Goal: Task Accomplishment & Management: Manage account settings

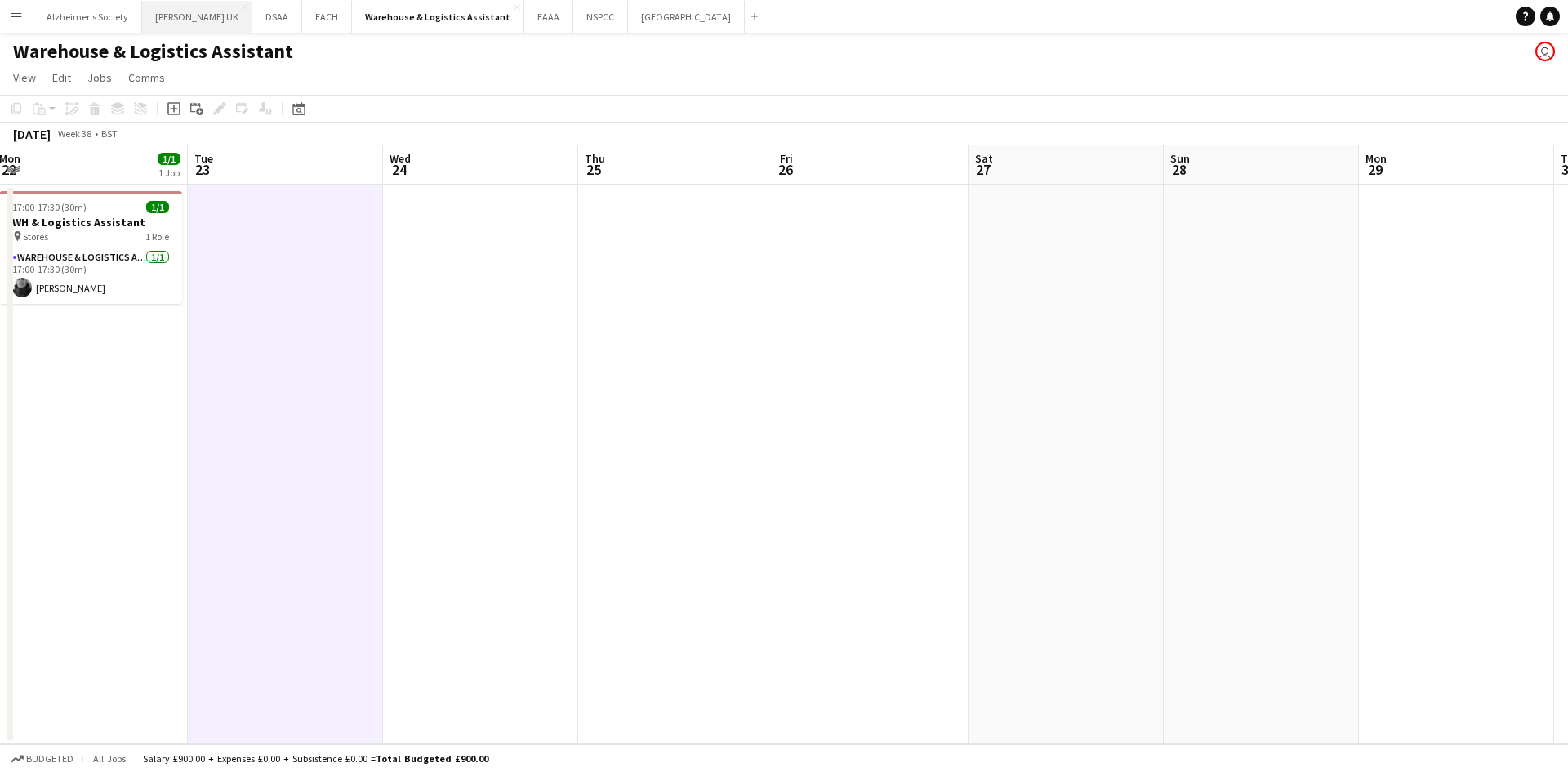
click at [157, 19] on button "[PERSON_NAME] UK Close" at bounding box center [197, 16] width 110 height 32
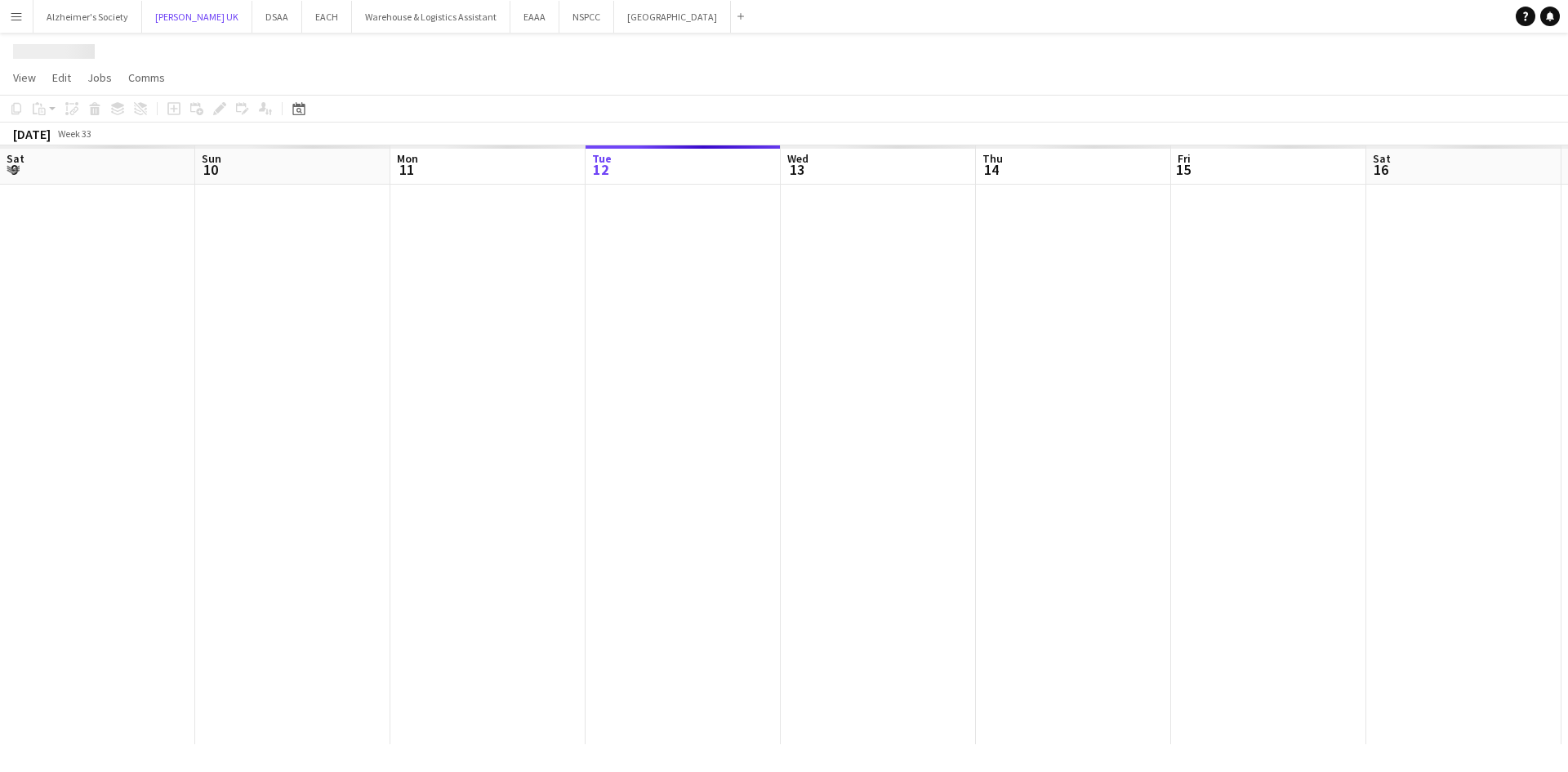
scroll to position [0, 390]
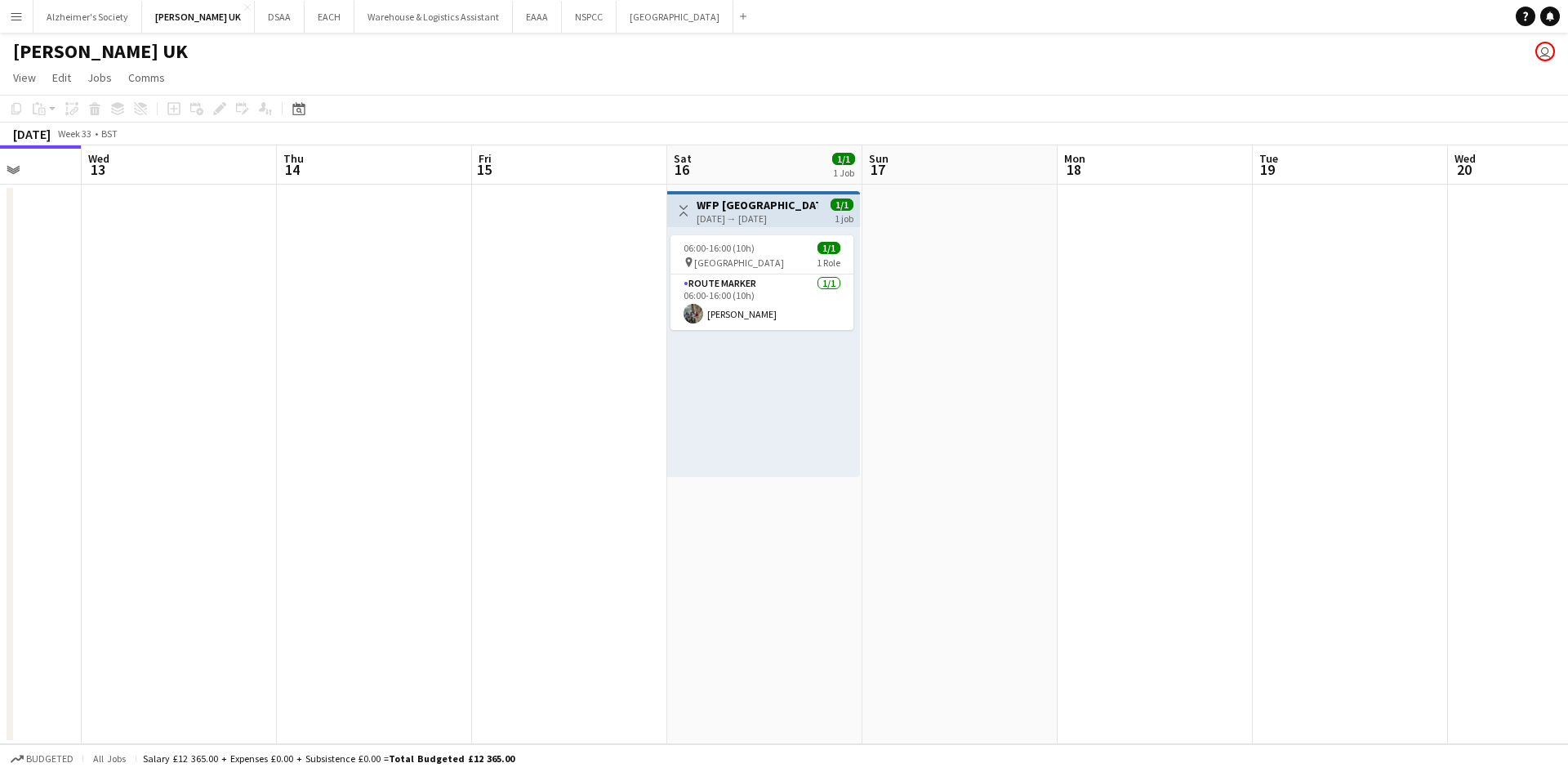
drag, startPoint x: 1262, startPoint y: 596, endPoint x: 469, endPoint y: 469, distance: 803.1
click at [485, 470] on app-calendar-viewport "Sun 10 Mon 11 Tue 12 Wed 13 Thu 14 Fri 15 Sat 16 1/1 1 Job Sun 17 Mon 18 Tue 19…" at bounding box center [784, 445] width 1568 height 599
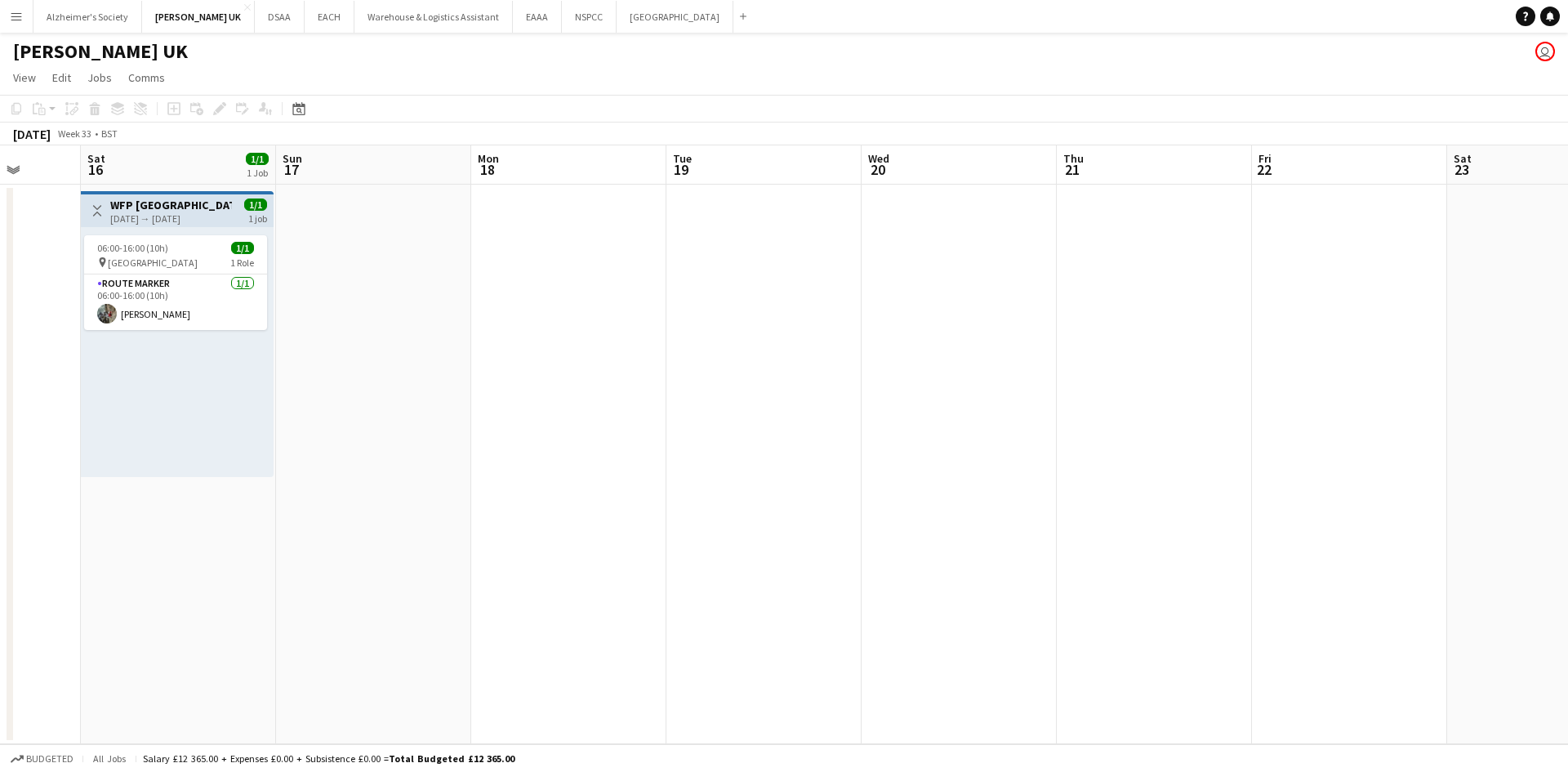
drag, startPoint x: 792, startPoint y: 494, endPoint x: 398, endPoint y: 485, distance: 394.1
click at [419, 485] on app-calendar-viewport "Tue 12 Wed 13 Thu 14 Fri 15 Sat 16 1/1 1 Job Sun 17 Mon 18 Tue 19 Wed 20 Thu 21…" at bounding box center [784, 445] width 1568 height 599
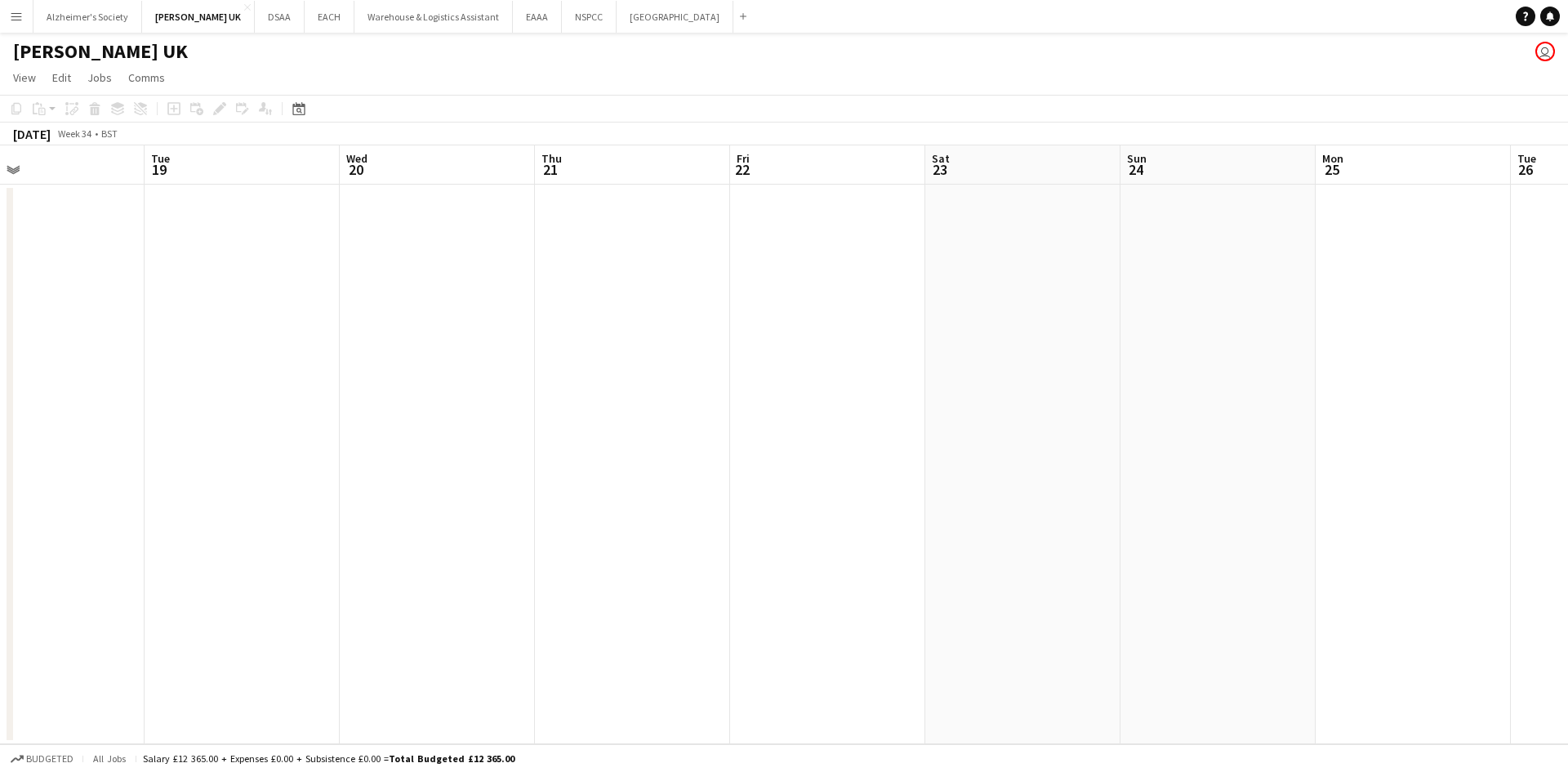
drag, startPoint x: 884, startPoint y: 524, endPoint x: 480, endPoint y: 521, distance: 404.0
click at [487, 522] on app-calendar-viewport "Fri 15 Sat 16 1/1 1 Job Sun 17 Mon 18 Tue 19 Wed 20 Thu 21 Fri 22 Sat 23 Sun 24…" at bounding box center [784, 445] width 1568 height 599
drag, startPoint x: 928, startPoint y: 513, endPoint x: 591, endPoint y: 516, distance: 337.0
click at [585, 516] on app-calendar-viewport "Sun 17 Mon 18 Tue 19 Wed 20 Thu 21 Fri 22 Sat 23 Sun 24 Mon 25 Tue 26 Wed 27 Th…" at bounding box center [784, 445] width 1568 height 599
drag, startPoint x: 960, startPoint y: 529, endPoint x: 587, endPoint y: 540, distance: 373.2
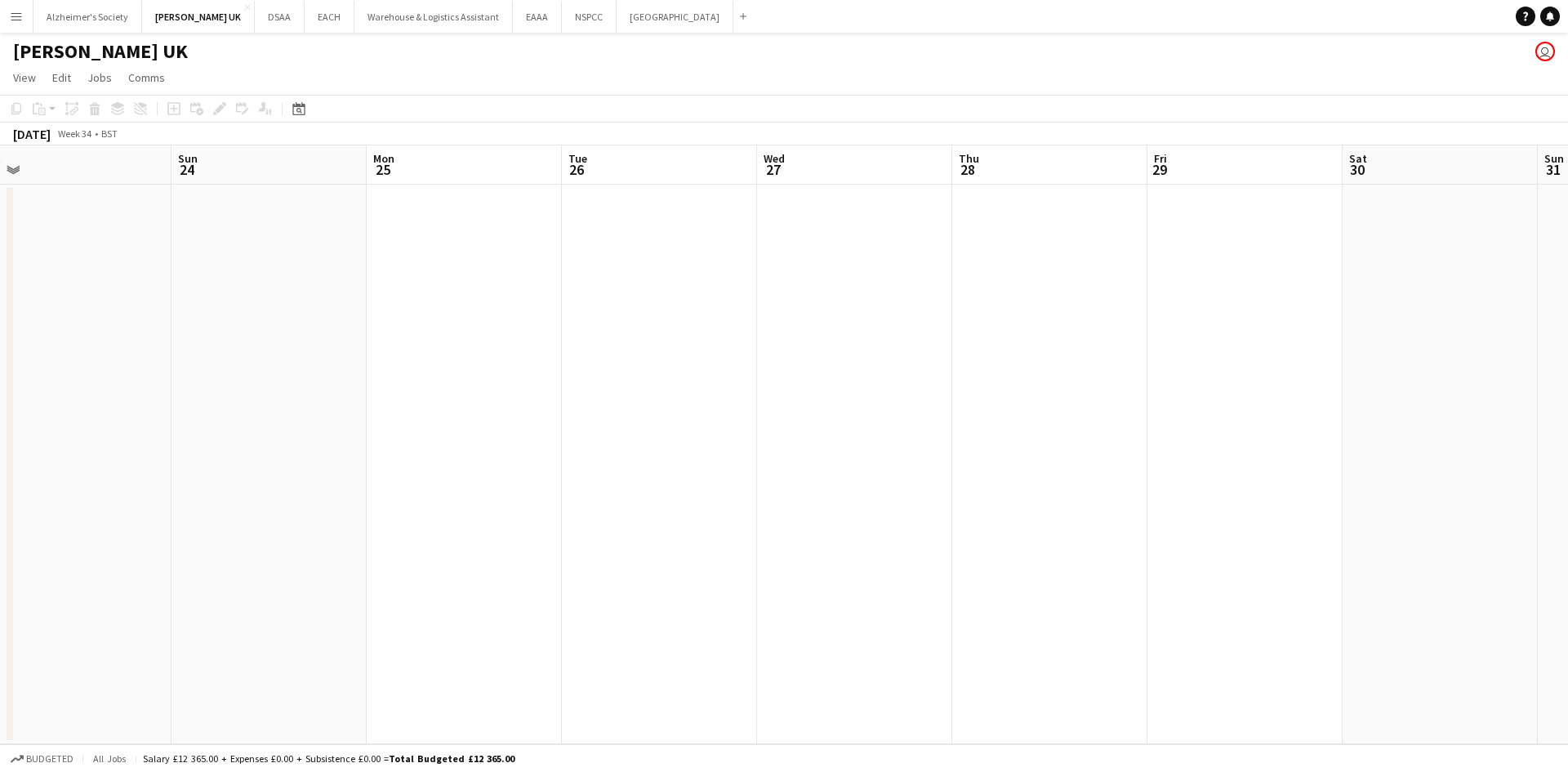
click at [587, 540] on app-calendar-viewport "Wed 20 Thu 21 Fri 22 Sat 23 Sun 24 Mon 25 Tue 26 Wed 27 Thu 28 Fri 29 Sat 30 Su…" at bounding box center [784, 445] width 1568 height 599
drag, startPoint x: 450, startPoint y: 575, endPoint x: 519, endPoint y: 564, distance: 69.9
click at [457, 567] on app-calendar-viewport "Thu 21 Fri 22 Sat 23 Sun 24 Mon 25 Tue 26 Wed 27 Thu 28 Fri 29 Sat 30 Sun 31 Mo…" at bounding box center [784, 445] width 1568 height 599
drag, startPoint x: 572, startPoint y: 551, endPoint x: 541, endPoint y: 550, distance: 31.0
click at [433, 552] on app-calendar-viewport "Sun 24 Mon 25 Tue 26 Wed 27 Thu 28 Fri 29 Sat 30 Sun 31 Mon 1 Tue 2 Wed 3 Thu 4…" at bounding box center [784, 445] width 1568 height 599
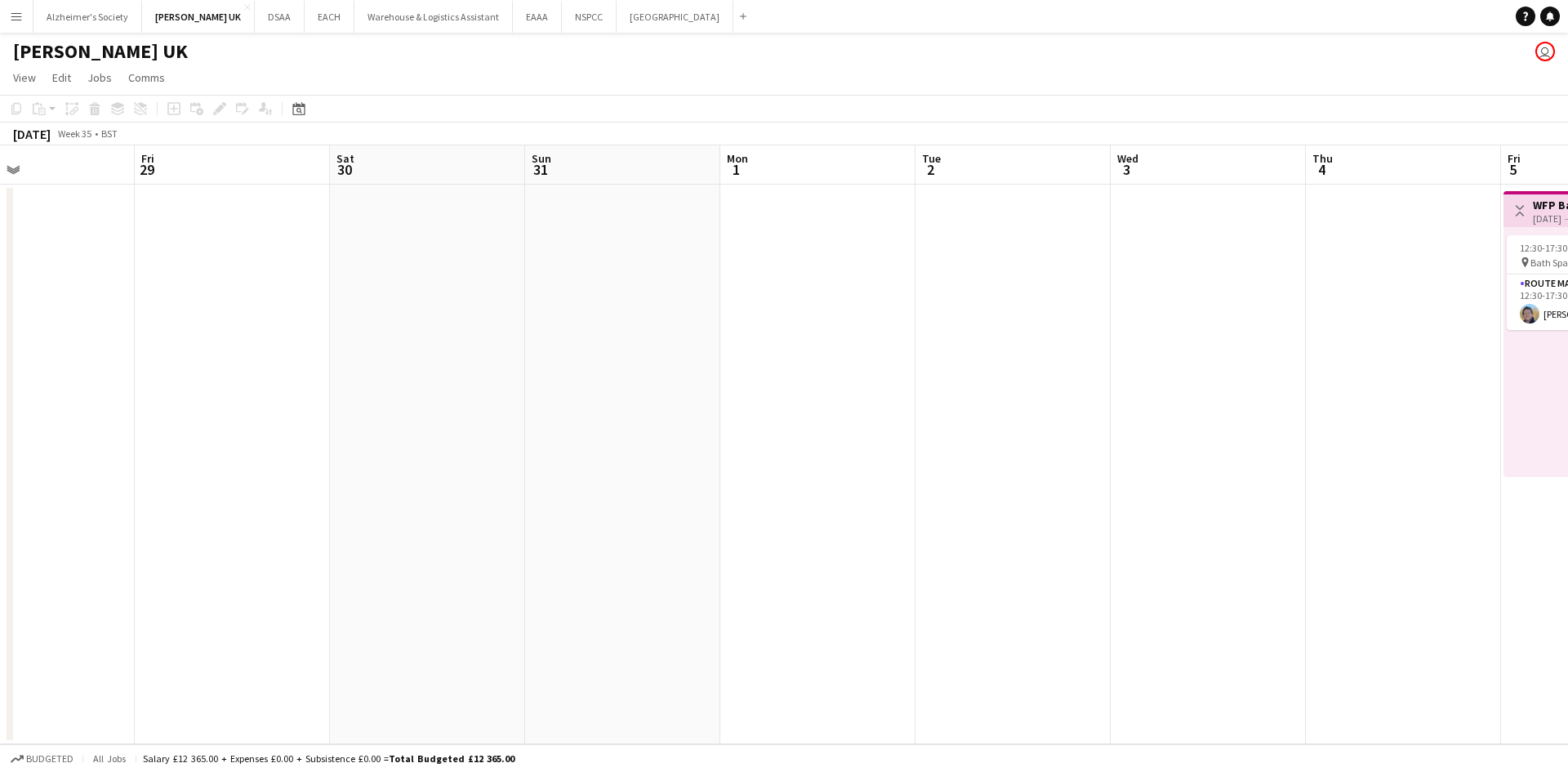
drag, startPoint x: 881, startPoint y: 539, endPoint x: 440, endPoint y: 538, distance: 441.0
click at [451, 538] on app-calendar-viewport "Mon 25 Tue 26 Wed 27 Thu 28 Fri 29 Sat 30 Sun 31 Mon 1 Tue 2 Wed 3 Thu 4 Fri 5 …" at bounding box center [784, 445] width 1568 height 599
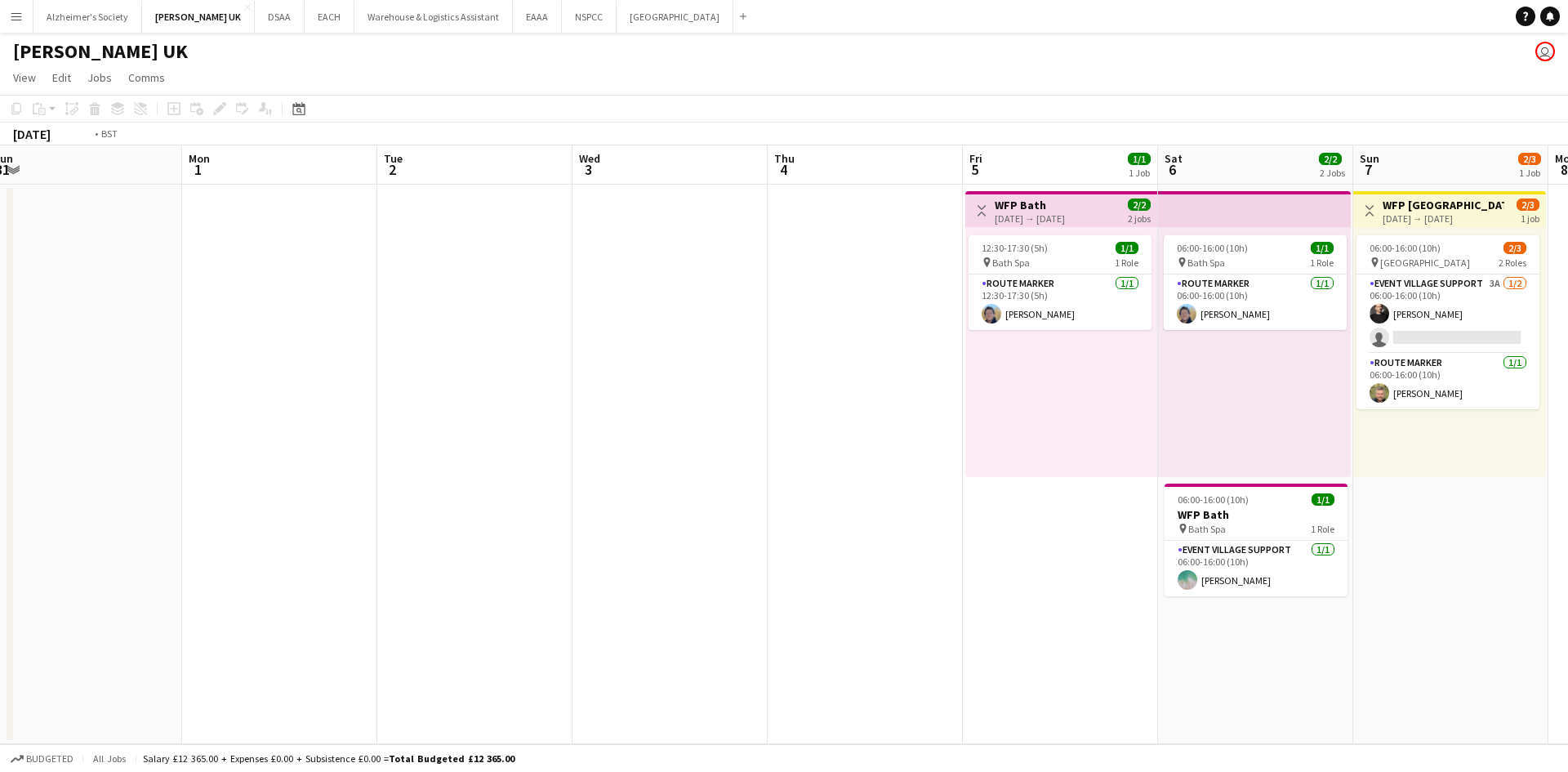
drag, startPoint x: 877, startPoint y: 507, endPoint x: 293, endPoint y: 548, distance: 585.4
click at [266, 542] on app-calendar-viewport "Thu 28 Fri 29 Sat 30 Sun 31 Mon 1 Tue 2 Wed 3 Thu 4 Fri 5 1/1 1 Job Sat 6 2/2 2…" at bounding box center [784, 445] width 1568 height 599
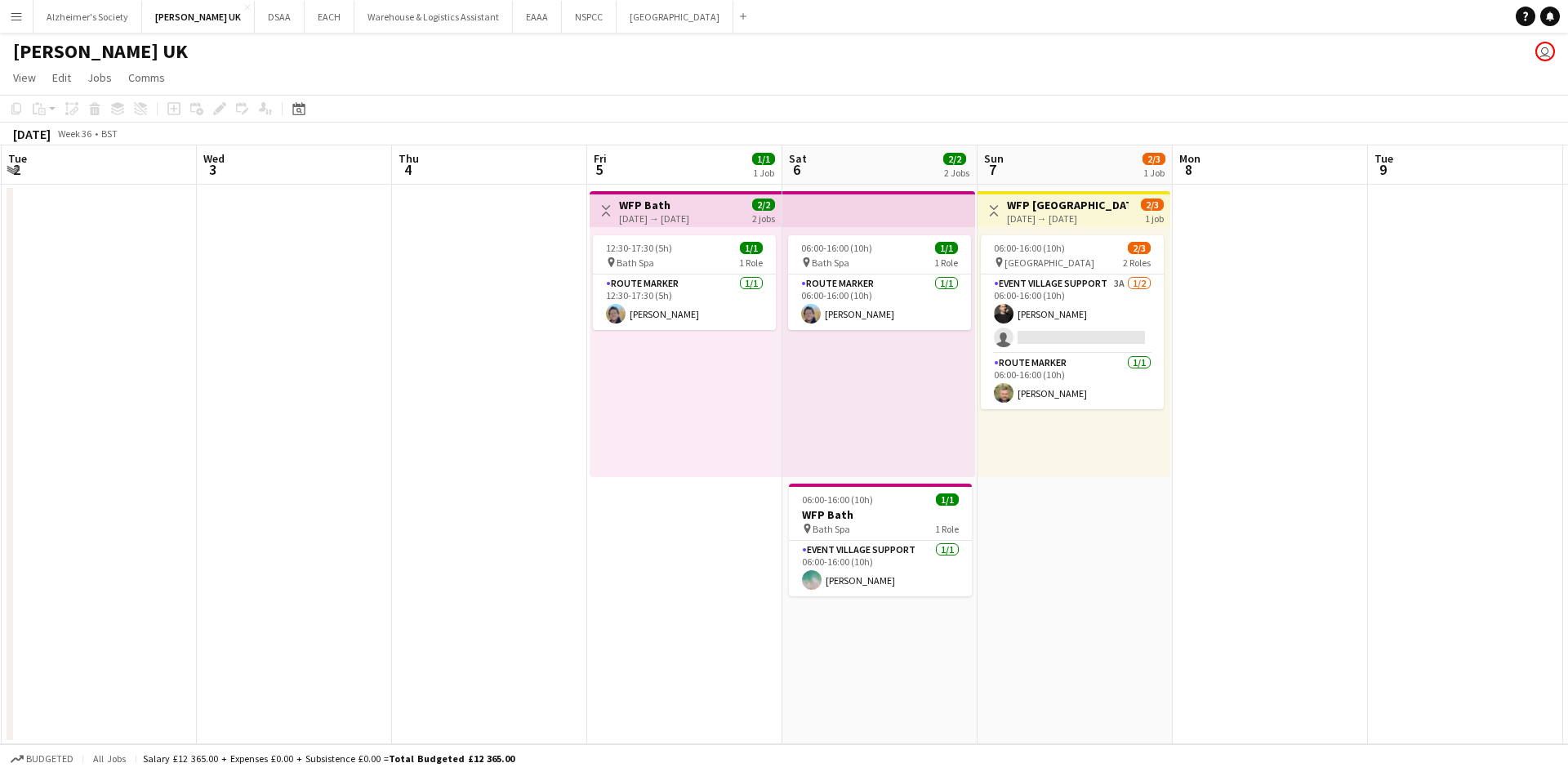
click at [807, 596] on app-calendar-viewport "Sat 30 Sun 31 Mon 1 Tue 2 Wed 3 Thu 4 Fri 5 1/1 1 Job Sat 6 2/2 2 Jobs Sun 7 2/…" at bounding box center [784, 445] width 1568 height 599
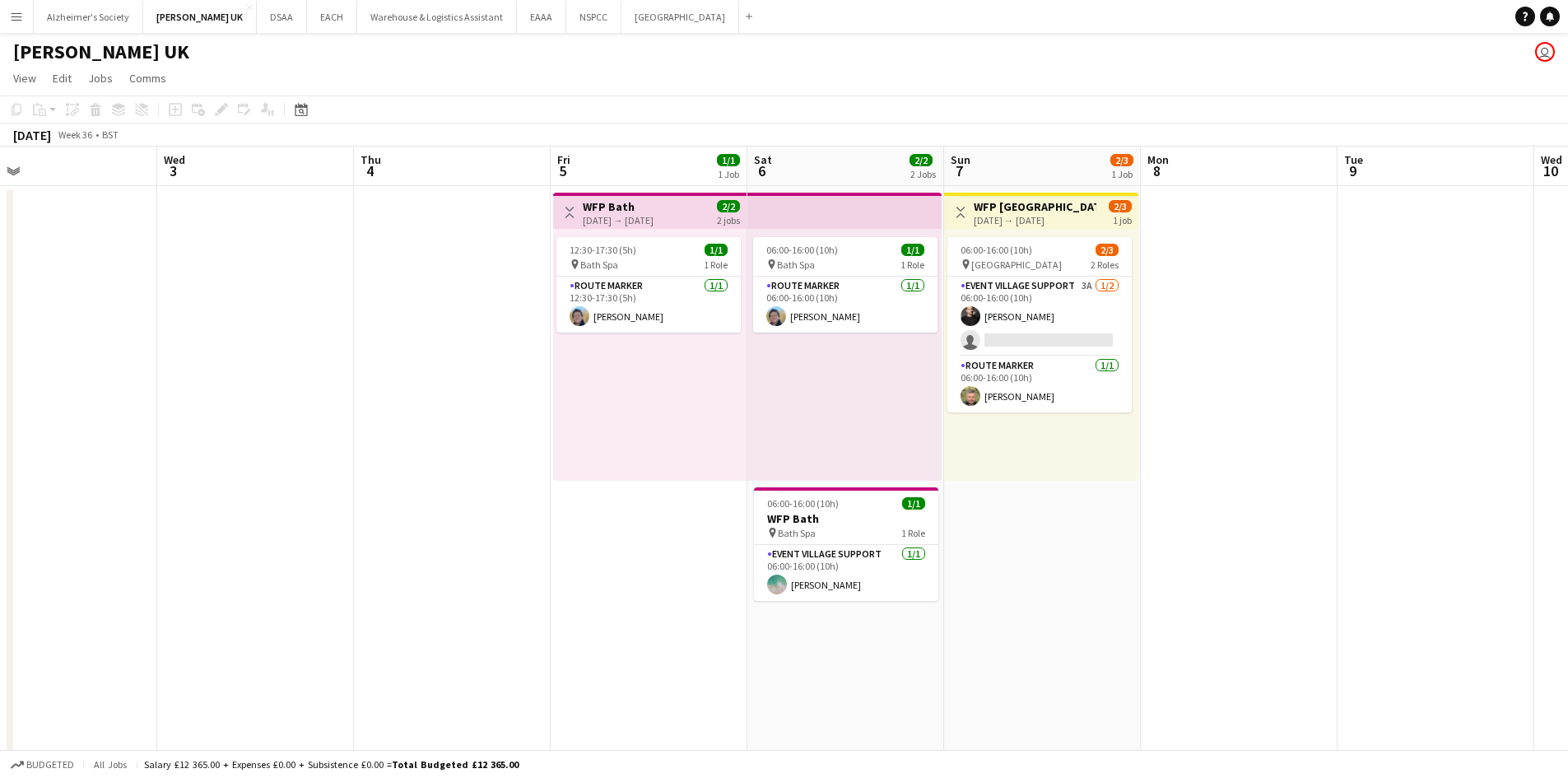
scroll to position [0, 497]
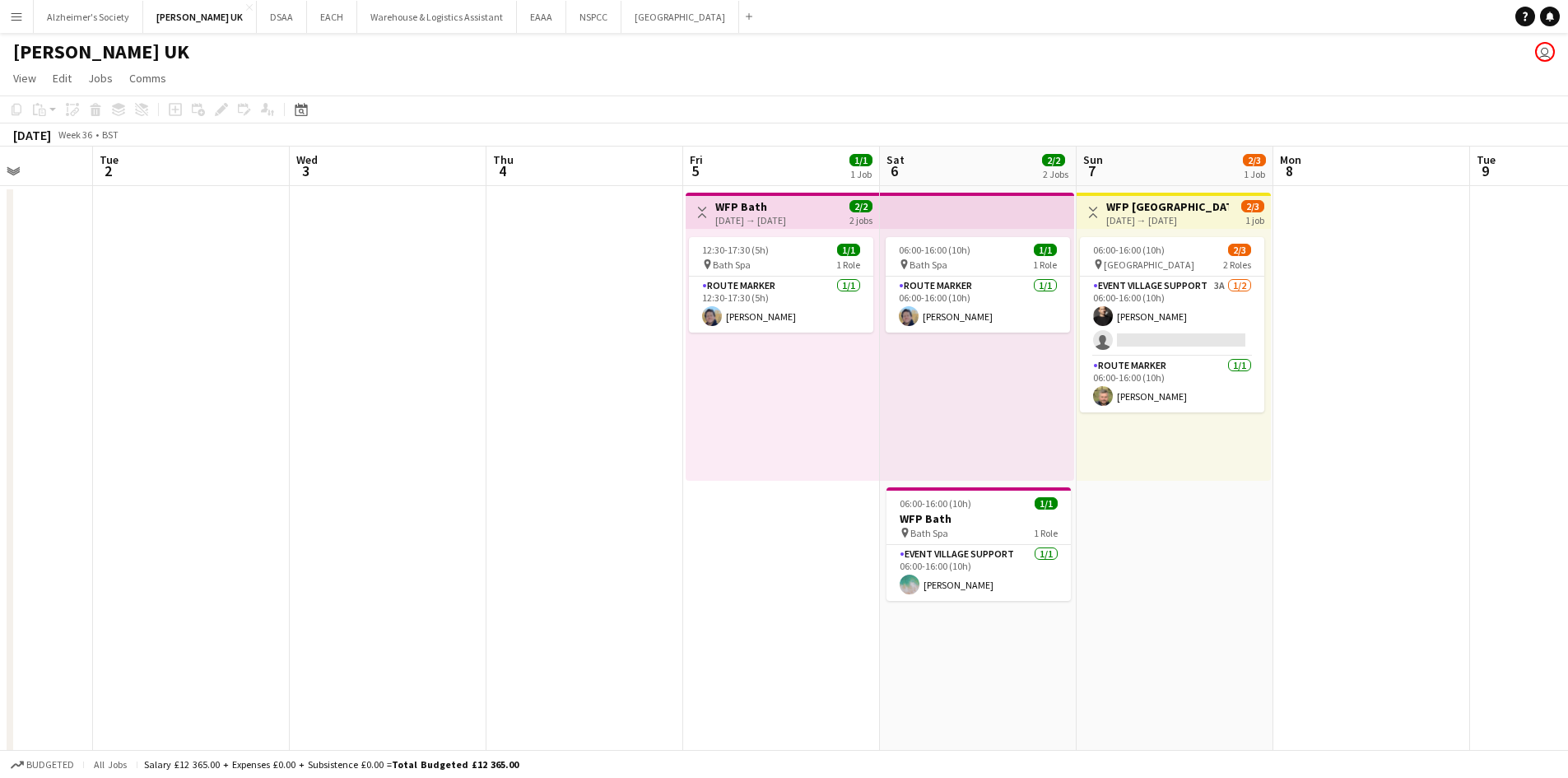
drag, startPoint x: 208, startPoint y: 545, endPoint x: 530, endPoint y: 534, distance: 322.2
click at [530, 534] on app-calendar-viewport "Sat 30 Sun 31 Mon 1 Tue 2 Wed 3 Thu 4 Fri 5 1/1 1 Job Sat 6 2/2 2 Jobs Sun 7 2/…" at bounding box center [784, 538] width 1568 height 783
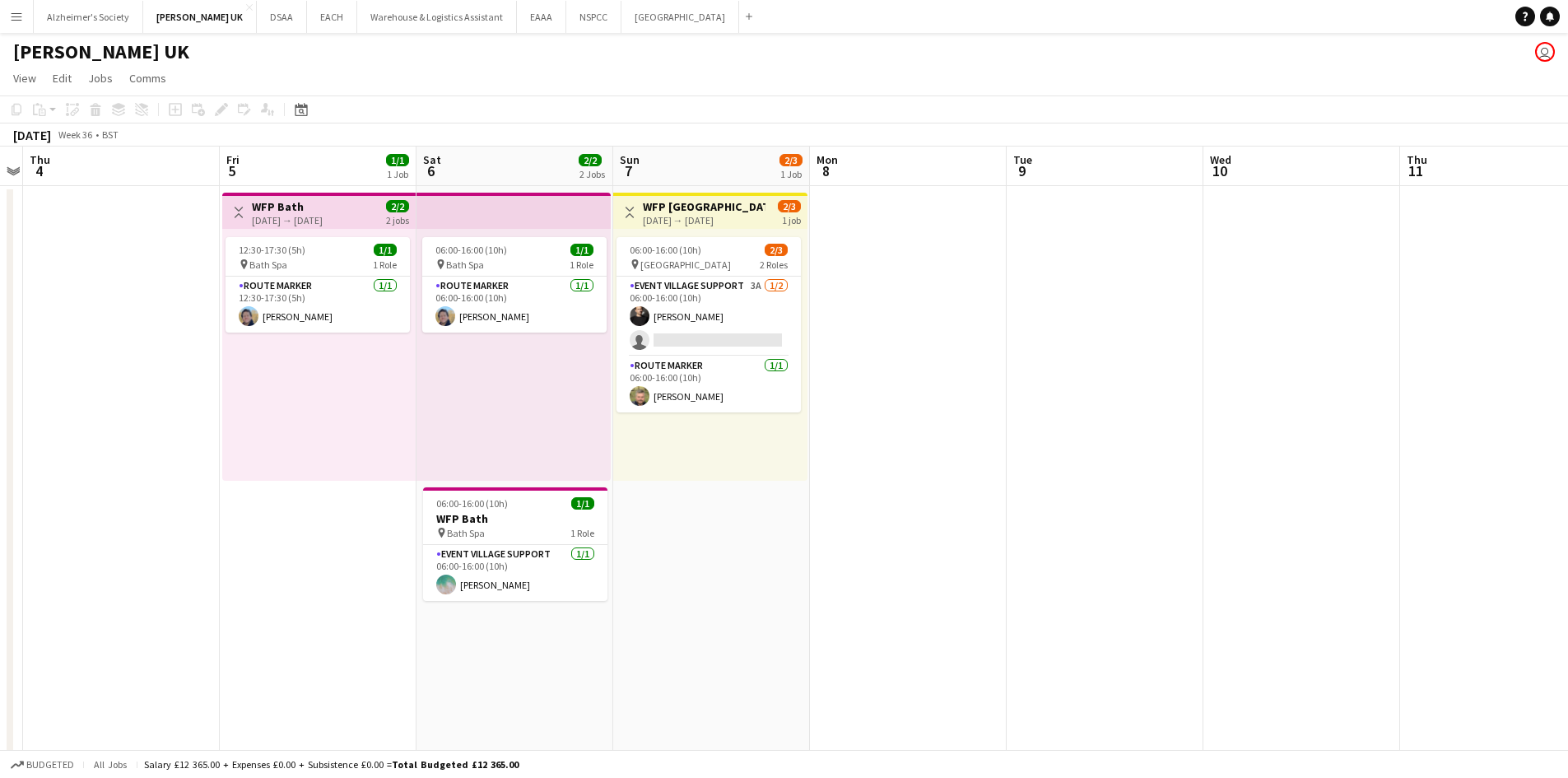
drag, startPoint x: 475, startPoint y: 587, endPoint x: 431, endPoint y: 584, distance: 44.1
click at [431, 584] on app-calendar-viewport "Mon 1 Tue 2 Wed 3 Thu 4 Fri 5 1/1 1 Job Sat 6 2/2 2 Jobs Sun 7 2/3 1 Job Mon 8 …" at bounding box center [784, 538] width 1568 height 783
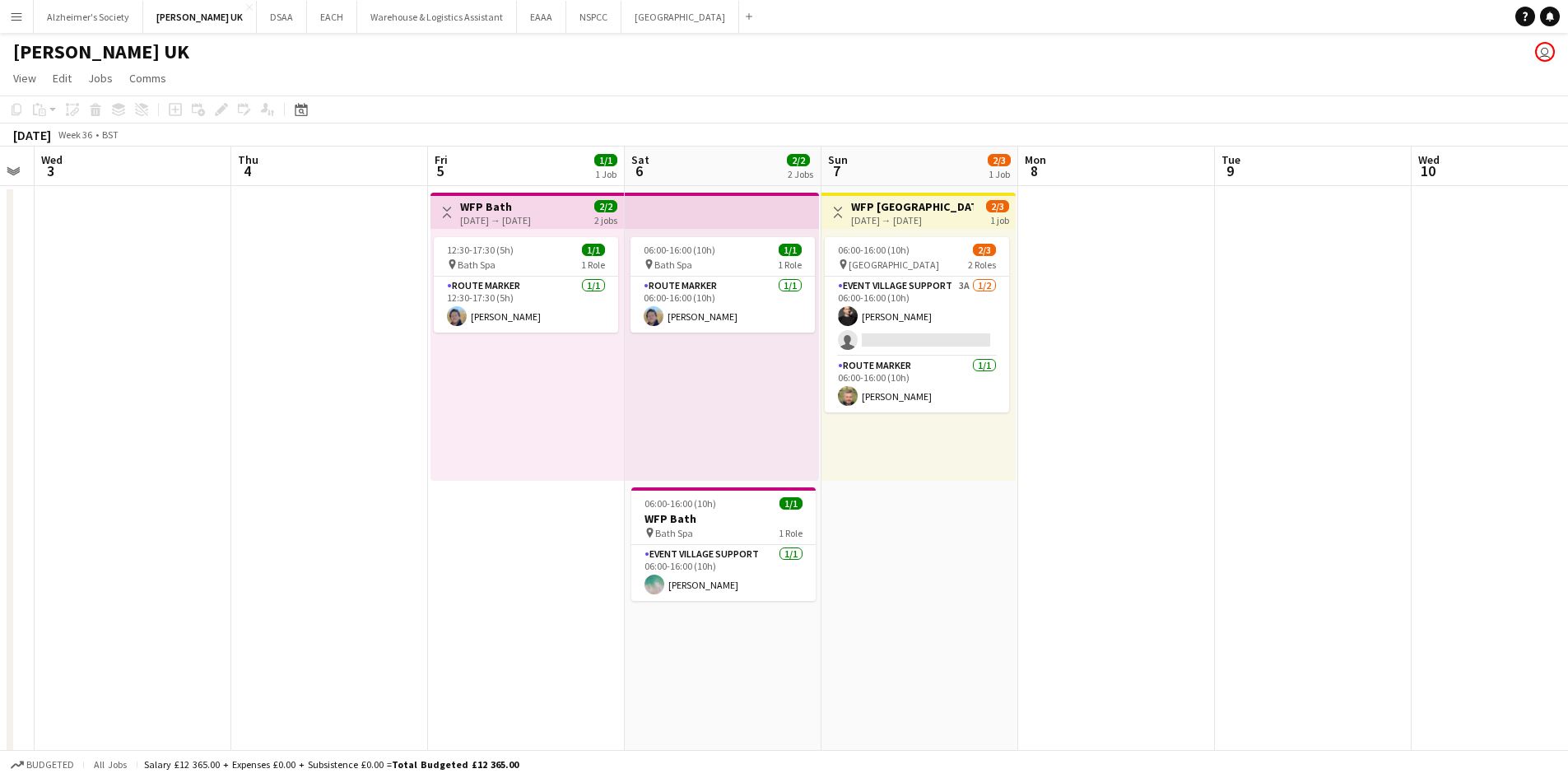
scroll to position [0, 342]
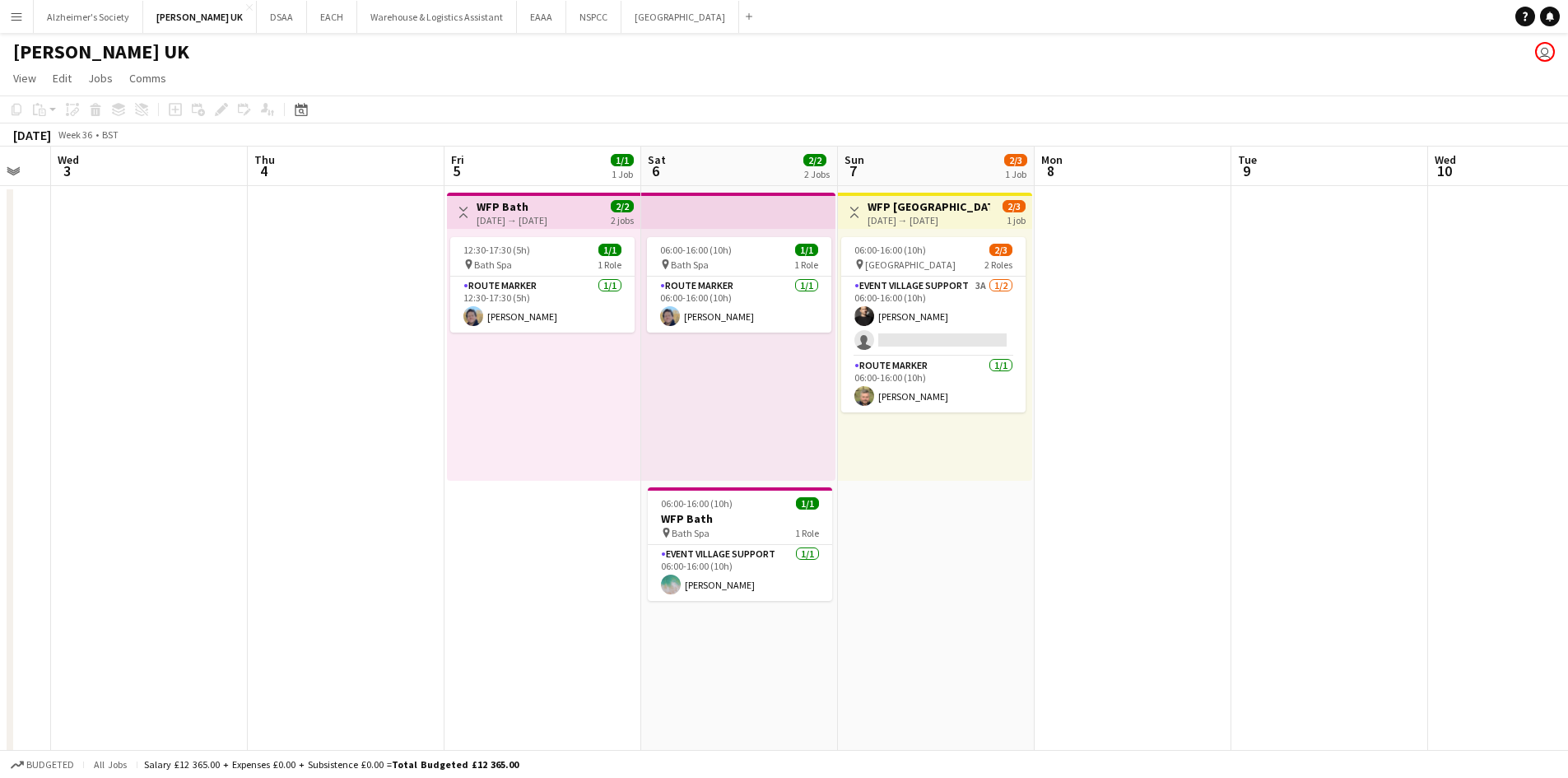
drag, startPoint x: 981, startPoint y: 532, endPoint x: 1206, endPoint y: 505, distance: 226.6
click at [1206, 505] on app-calendar-viewport "Mon 1 Tue 2 Wed 3 Thu 4 Fri 5 1/1 1 Job Sat 6 2/2 2 Jobs Sun 7 2/3 1 Job Mon 8 …" at bounding box center [784, 538] width 1568 height 783
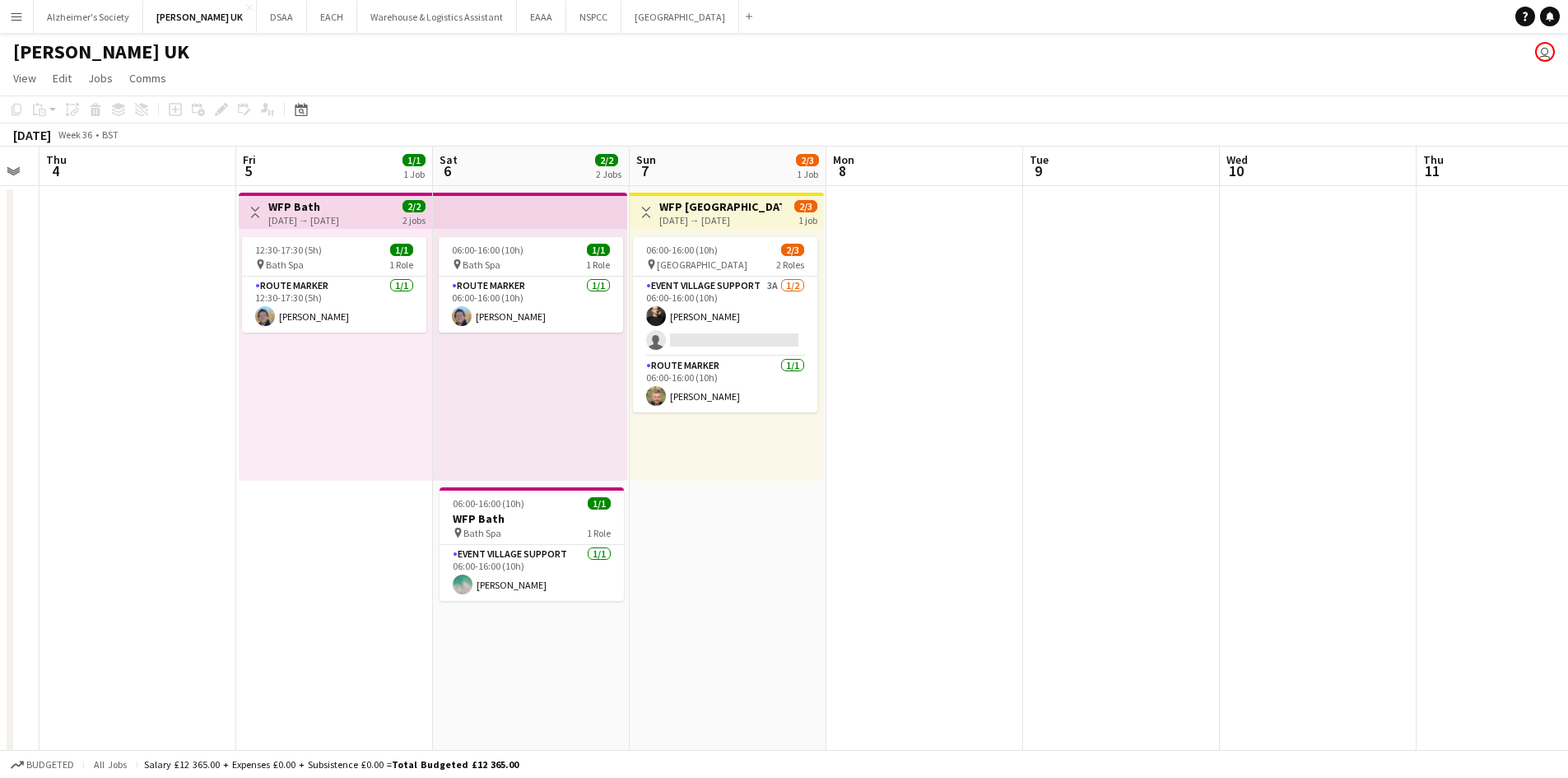
drag, startPoint x: 1231, startPoint y: 479, endPoint x: 333, endPoint y: 456, distance: 898.3
click at [367, 457] on app-calendar-viewport "Mon 1 Tue 2 Wed 3 Thu 4 Fri 5 1/1 1 Job Sat 6 2/2 2 Jobs Sun 7 2/3 1 Job Mon 8 …" at bounding box center [784, 538] width 1568 height 783
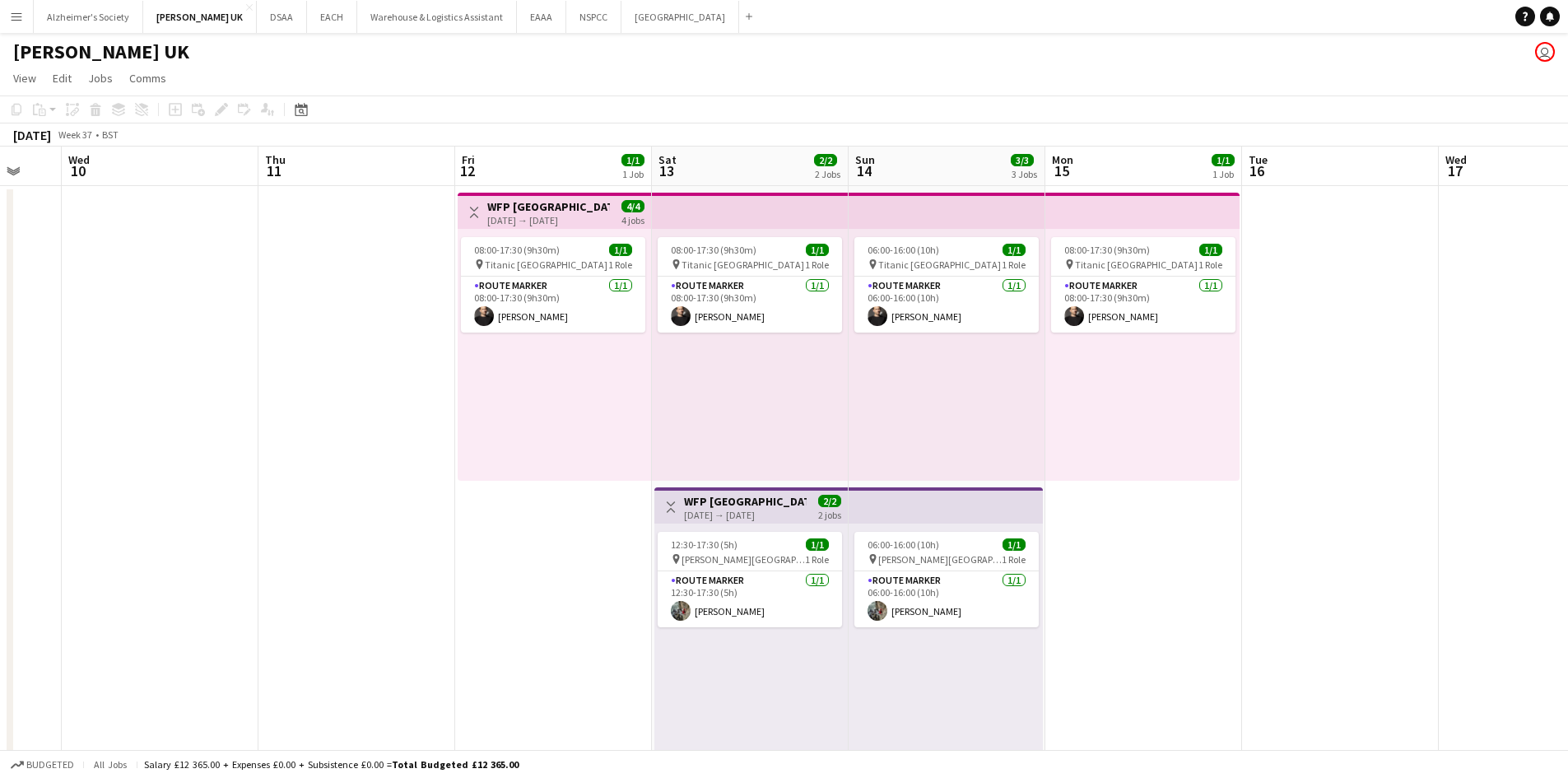
drag, startPoint x: 521, startPoint y: 541, endPoint x: 502, endPoint y: 534, distance: 20.2
click at [465, 534] on app-calendar-viewport "Sun 7 2/3 1 Job Mon 8 Tue 9 Wed 10 Thu 11 Fri 12 1/1 1 Job Sat 13 2/2 2 Jobs Su…" at bounding box center [784, 538] width 1568 height 783
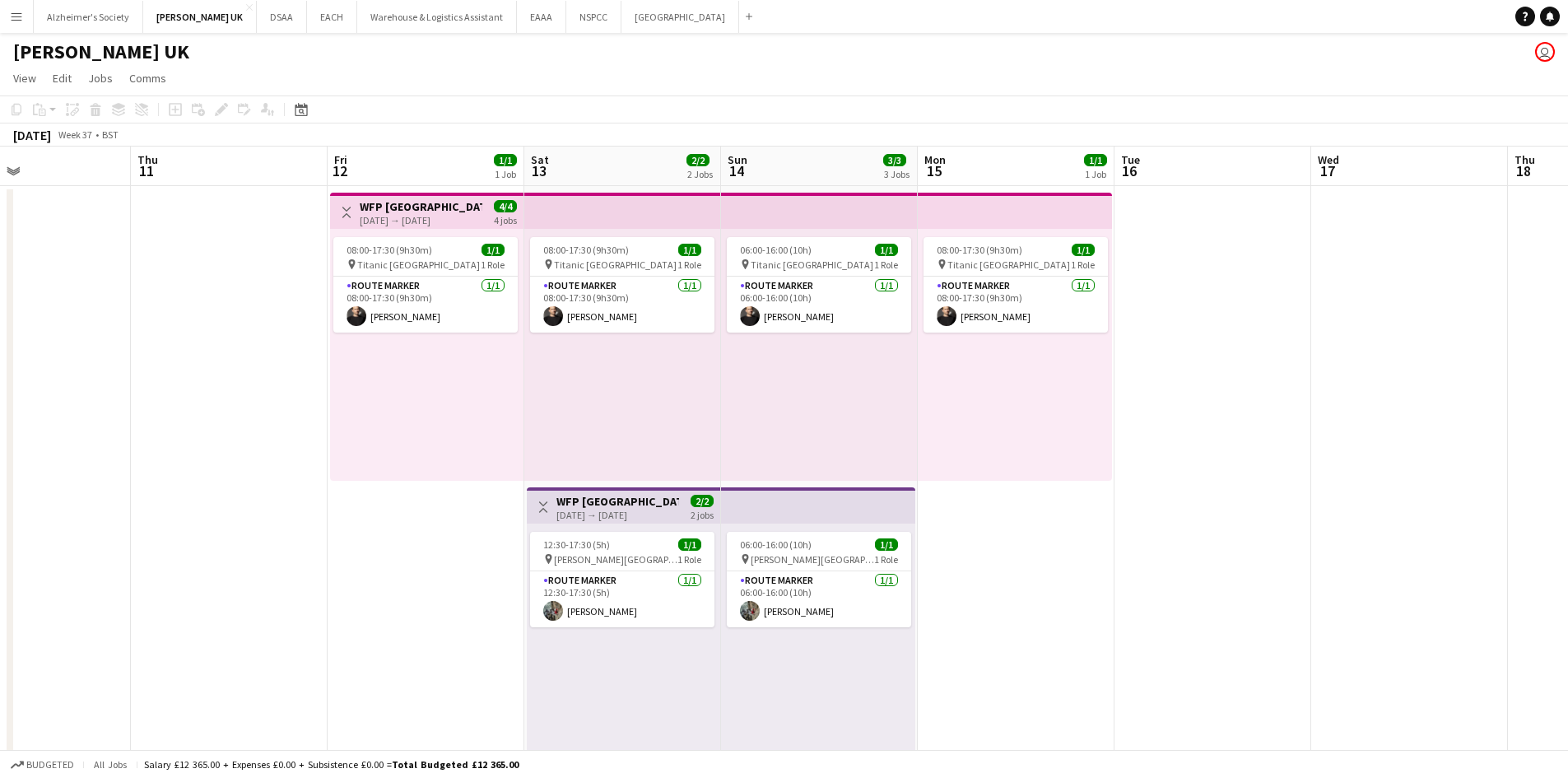
drag, startPoint x: 1240, startPoint y: 523, endPoint x: 441, endPoint y: 486, distance: 799.9
click at [452, 486] on app-calendar-viewport "Sun 7 2/3 1 Job Mon 8 Tue 9 Wed 10 Thu 11 Fri 12 1/1 1 Job Sat 13 2/2 2 Jobs Su…" at bounding box center [784, 538] width 1568 height 783
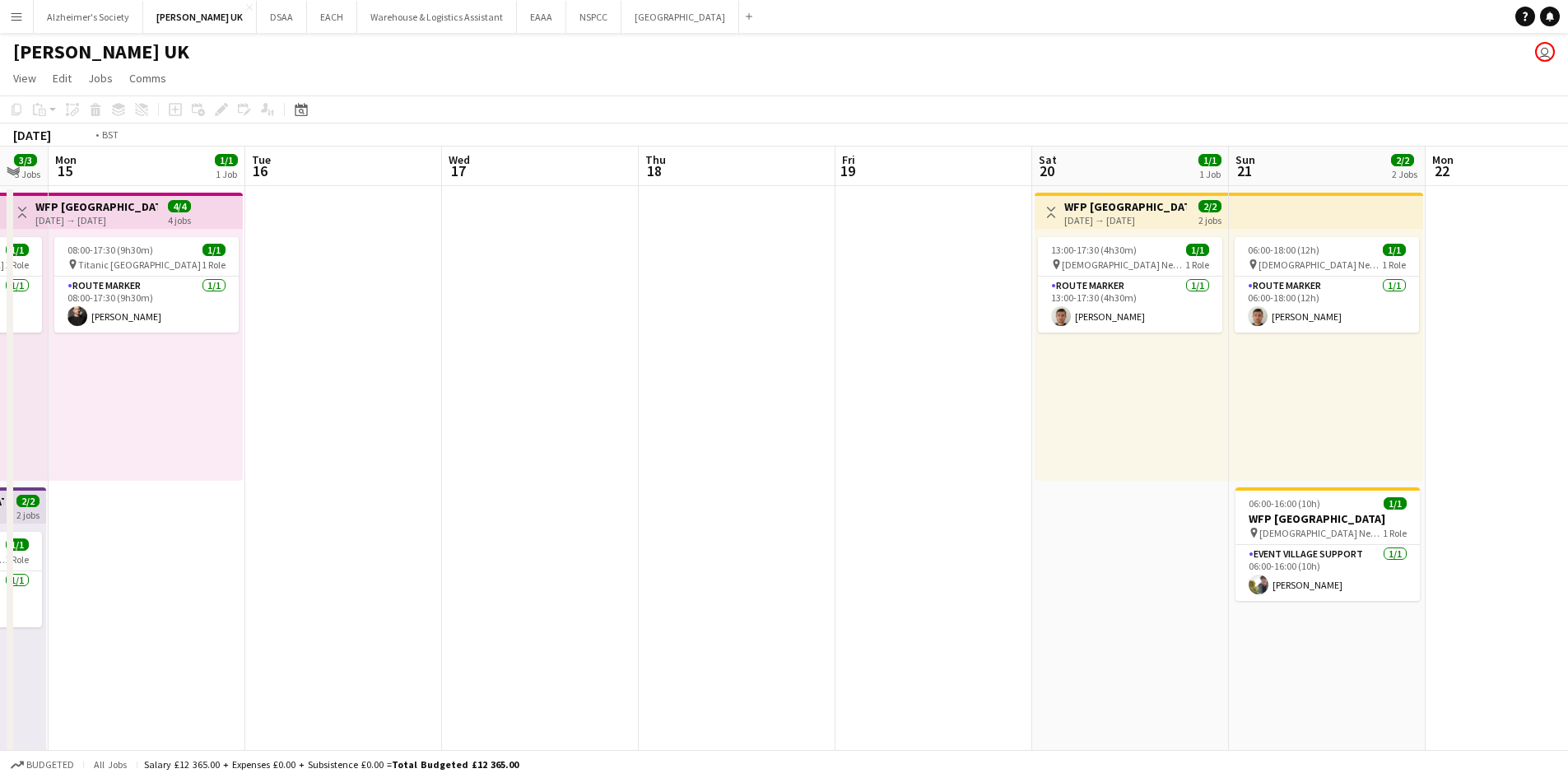
scroll to position [0, 653]
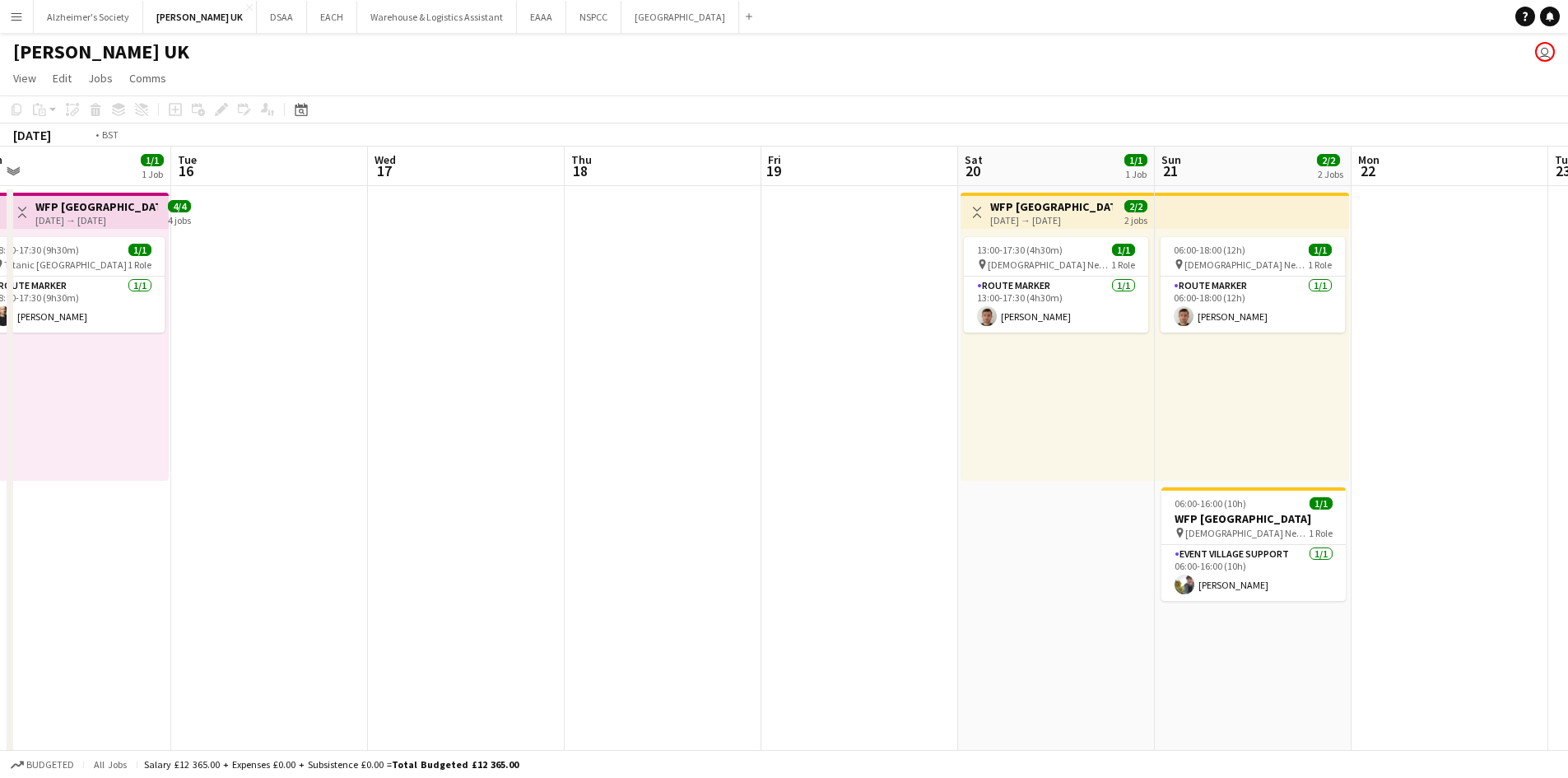
drag, startPoint x: 767, startPoint y: 503, endPoint x: 384, endPoint y: 505, distance: 383.0
click at [369, 500] on app-calendar-viewport "Fri 12 1/1 1 Job Sat 13 2/2 2 Jobs Sun 14 3/3 3 Jobs Mon 15 1/1 1 Job Tue 16 We…" at bounding box center [784, 538] width 1568 height 783
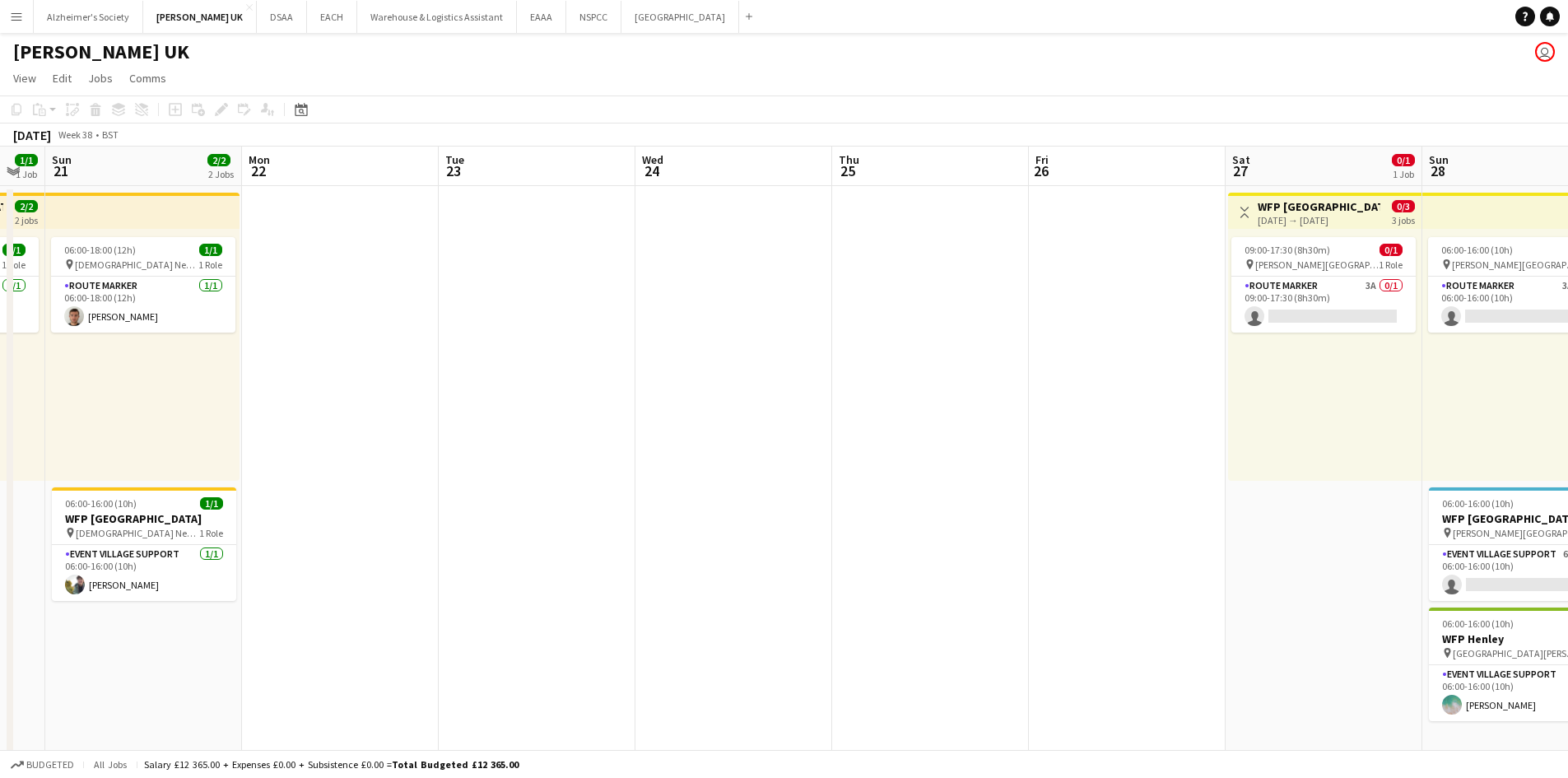
scroll to position [0, 465]
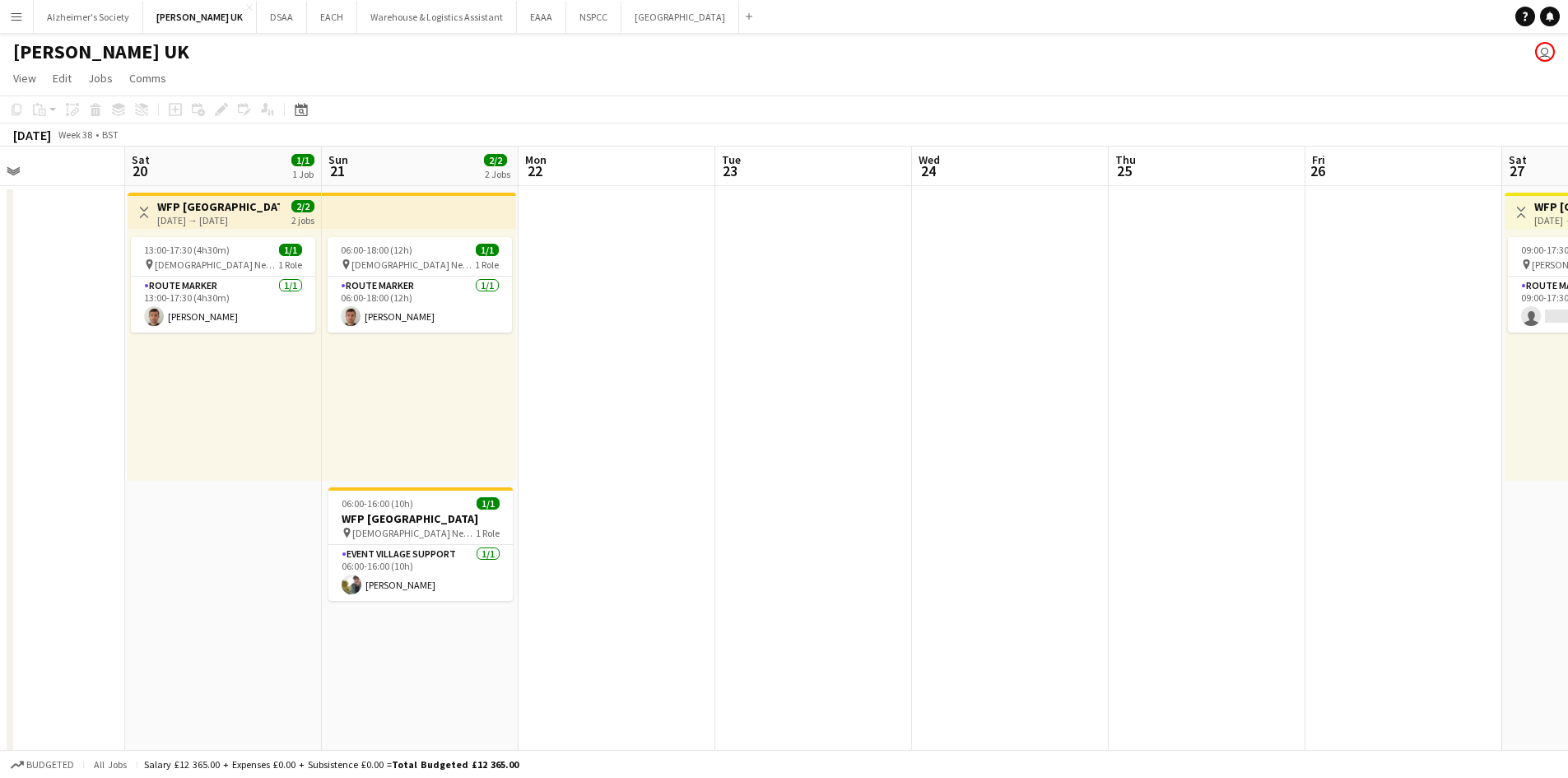
drag, startPoint x: 465, startPoint y: 540, endPoint x: -32, endPoint y: 509, distance: 498.0
click at [0, 509] on html "Menu Boards Boards Boards All jobs Status Workforce Workforce My Workforce Recr…" at bounding box center [784, 479] width 1568 height 959
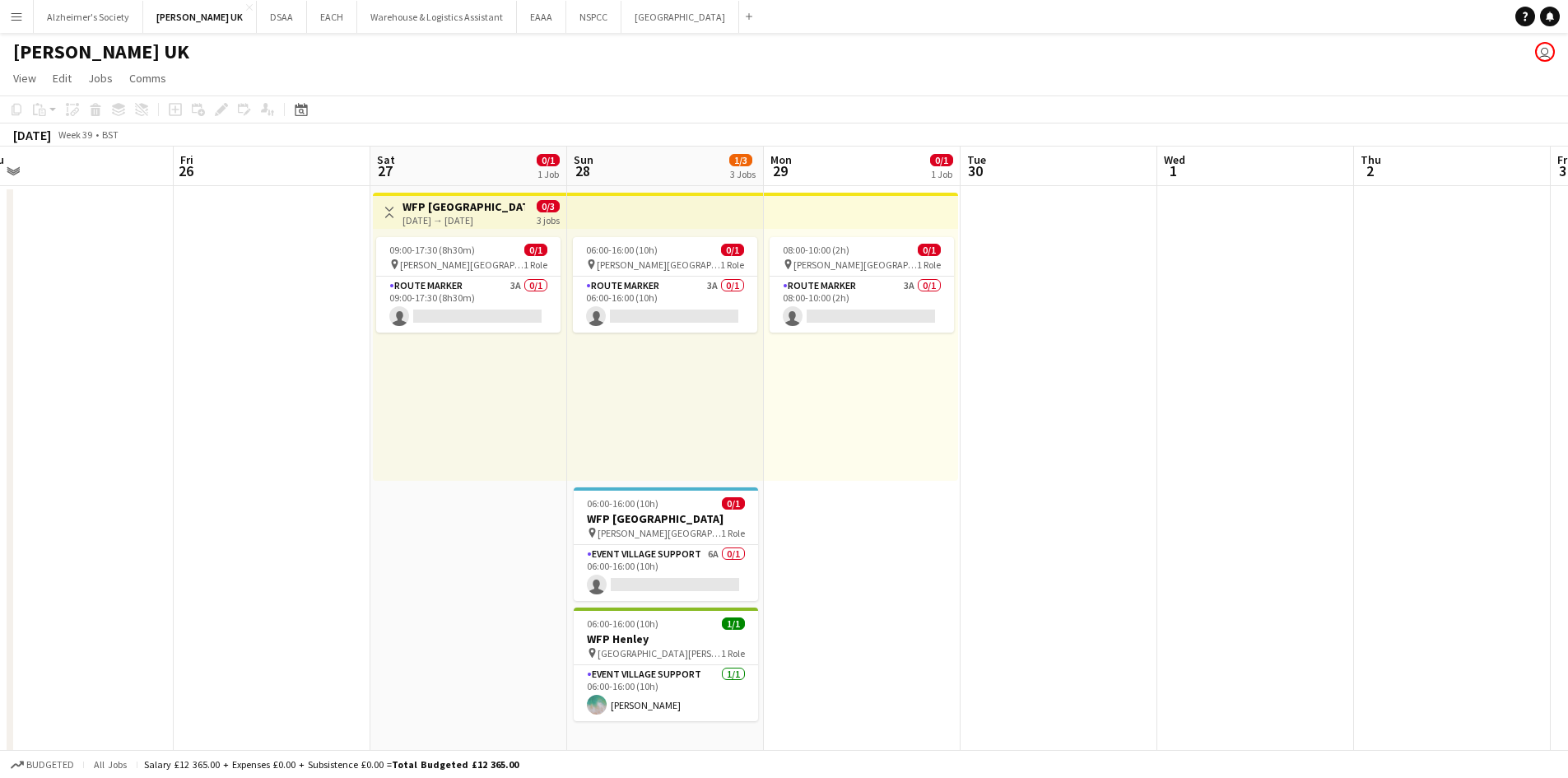
drag, startPoint x: 1183, startPoint y: 580, endPoint x: 49, endPoint y: 534, distance: 1134.9
click at [50, 534] on app-calendar-viewport "Mon 22 Tue 23 Wed 24 Thu 25 Fri 26 Sat 27 0/1 1 Job Sun 28 1/3 3 Jobs Mon 29 0/…" at bounding box center [784, 538] width 1568 height 783
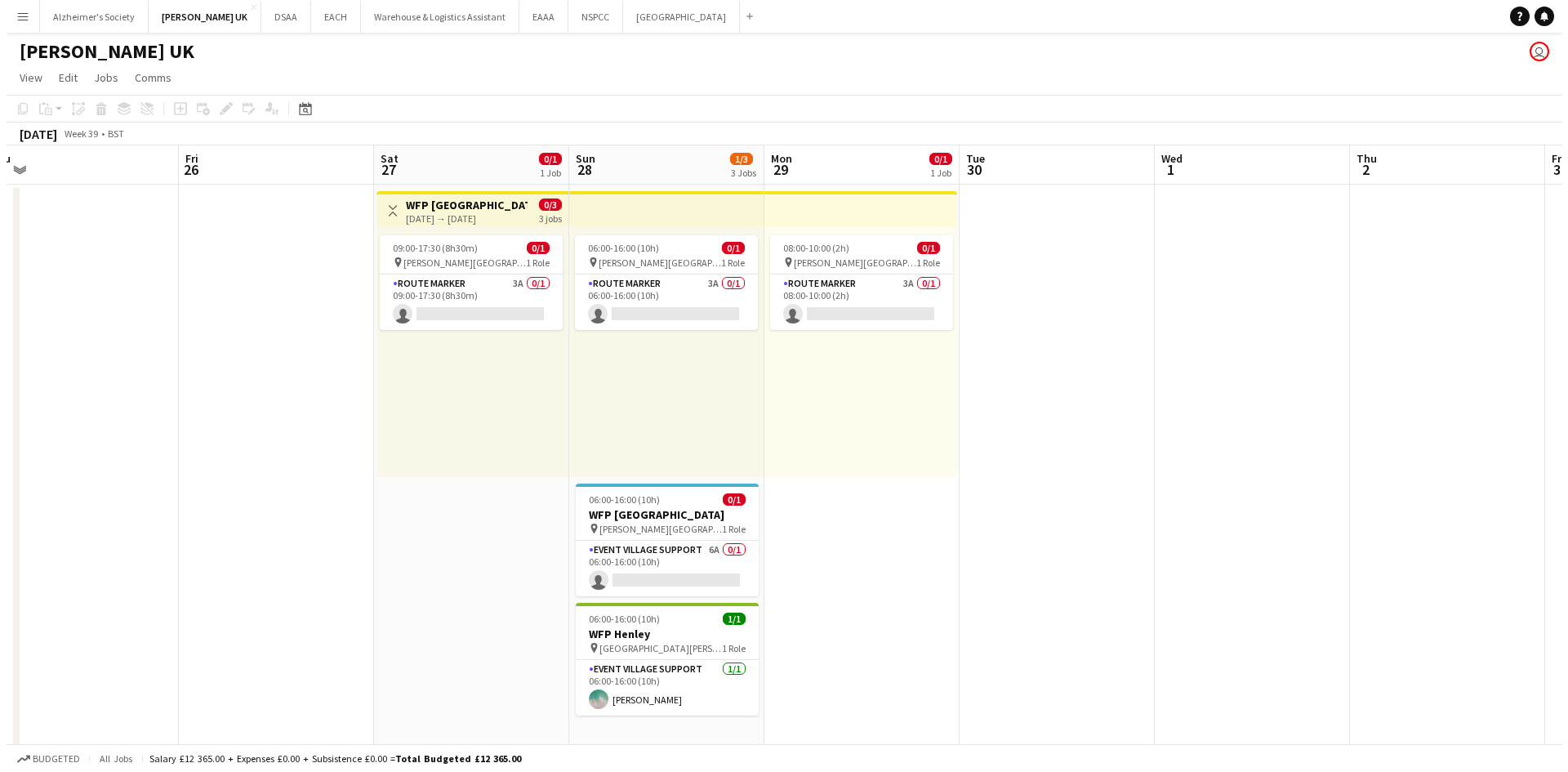
scroll to position [0, 609]
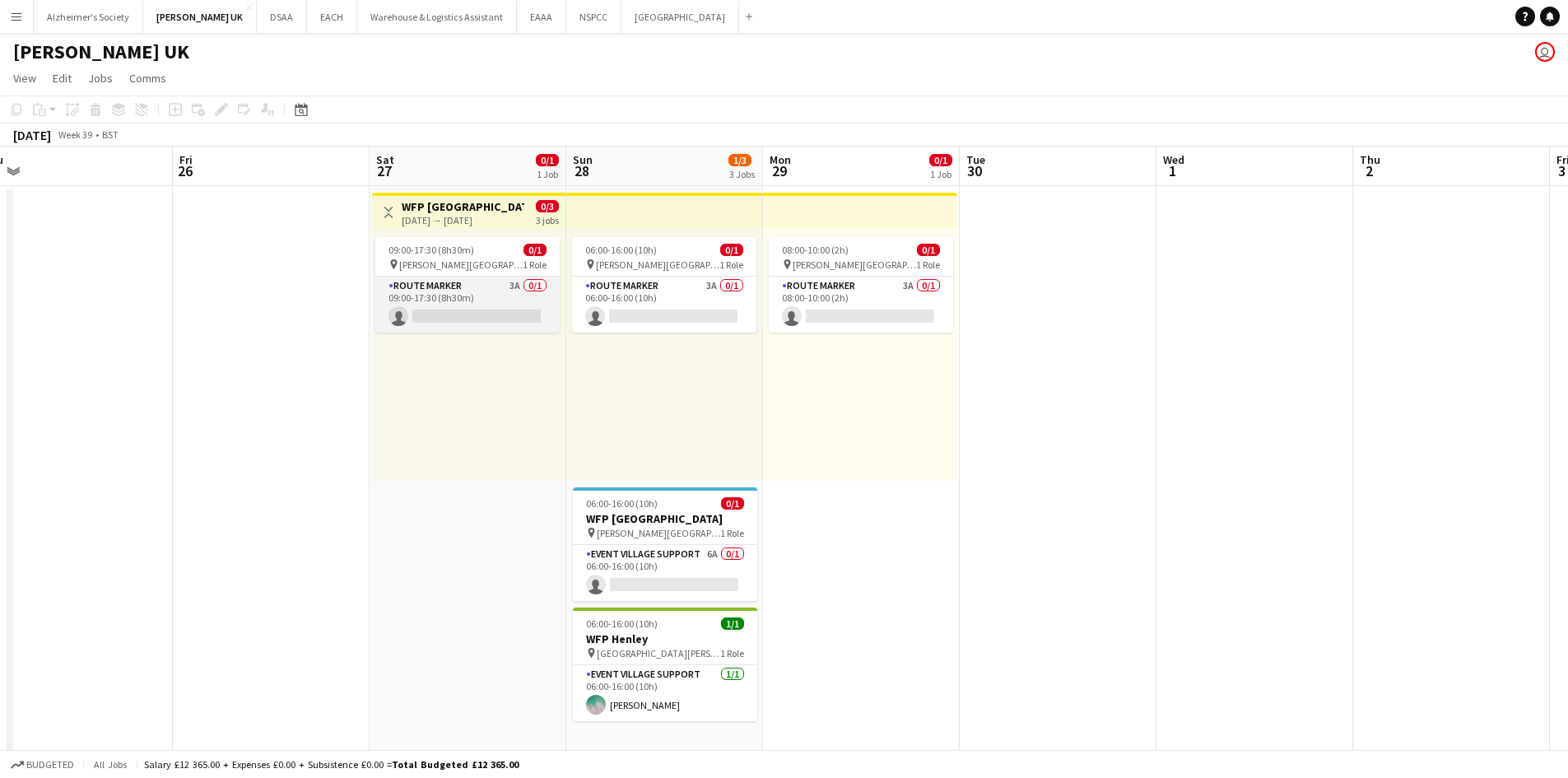
click at [488, 289] on app-card-role "Route Marker 3A 0/1 09:00-17:30 (8h30m) single-neutral-actions" at bounding box center [468, 304] width 184 height 56
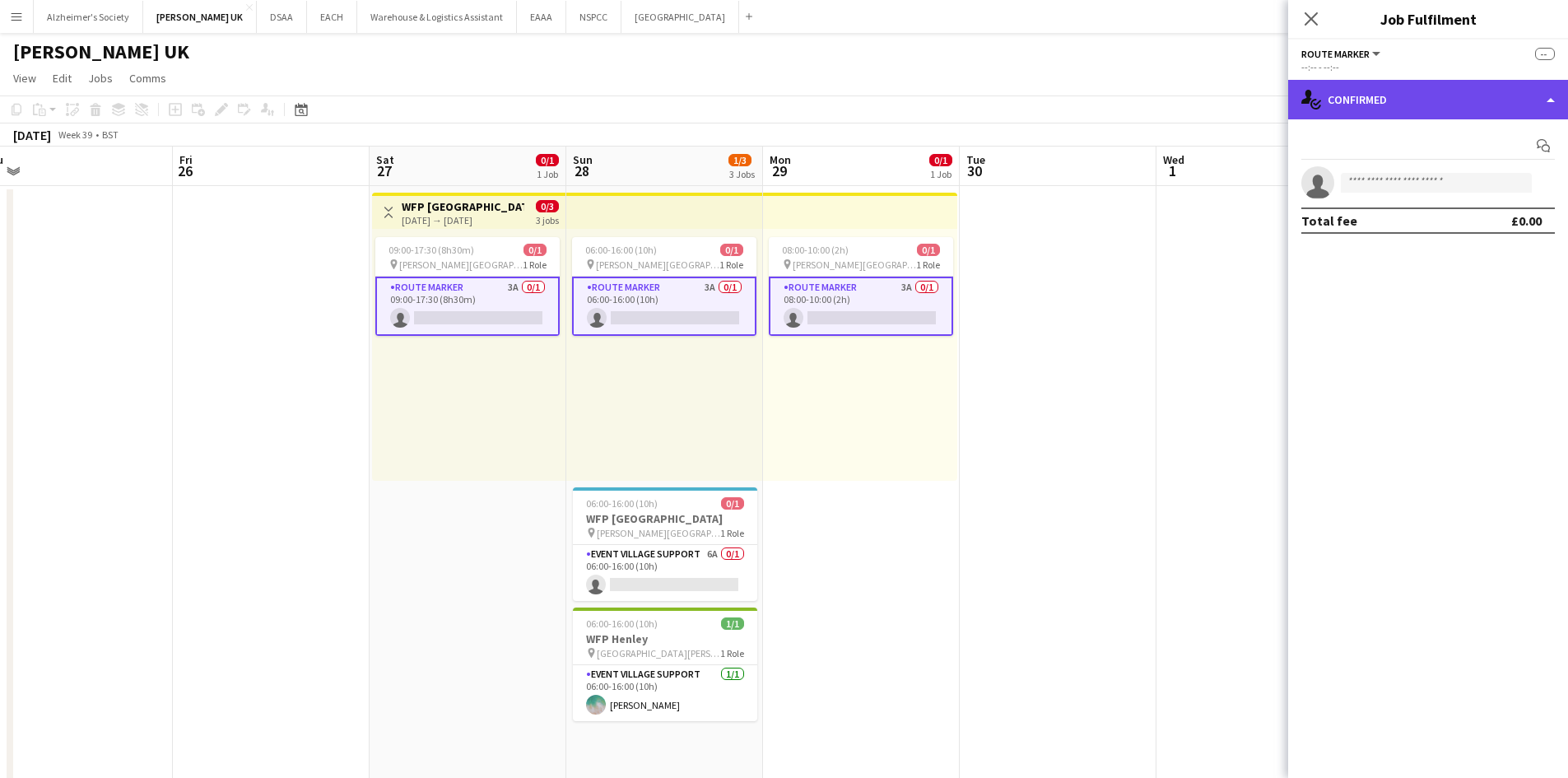
click at [1263, 109] on div "single-neutral-actions-check-2 Confirmed" at bounding box center [1428, 99] width 280 height 39
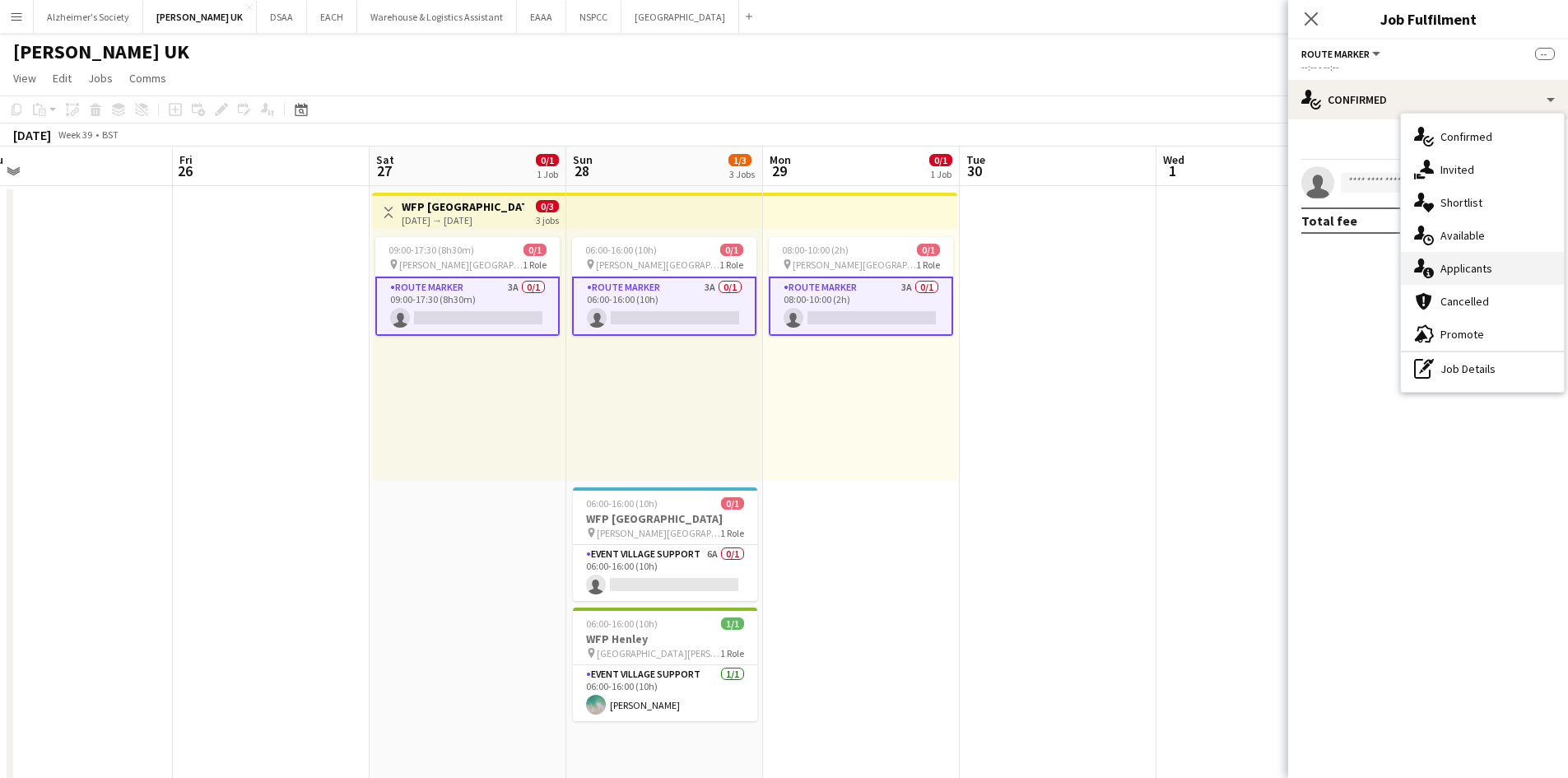
click at [1263, 270] on div "single-neutral-actions-information Applicants" at bounding box center [1482, 268] width 163 height 33
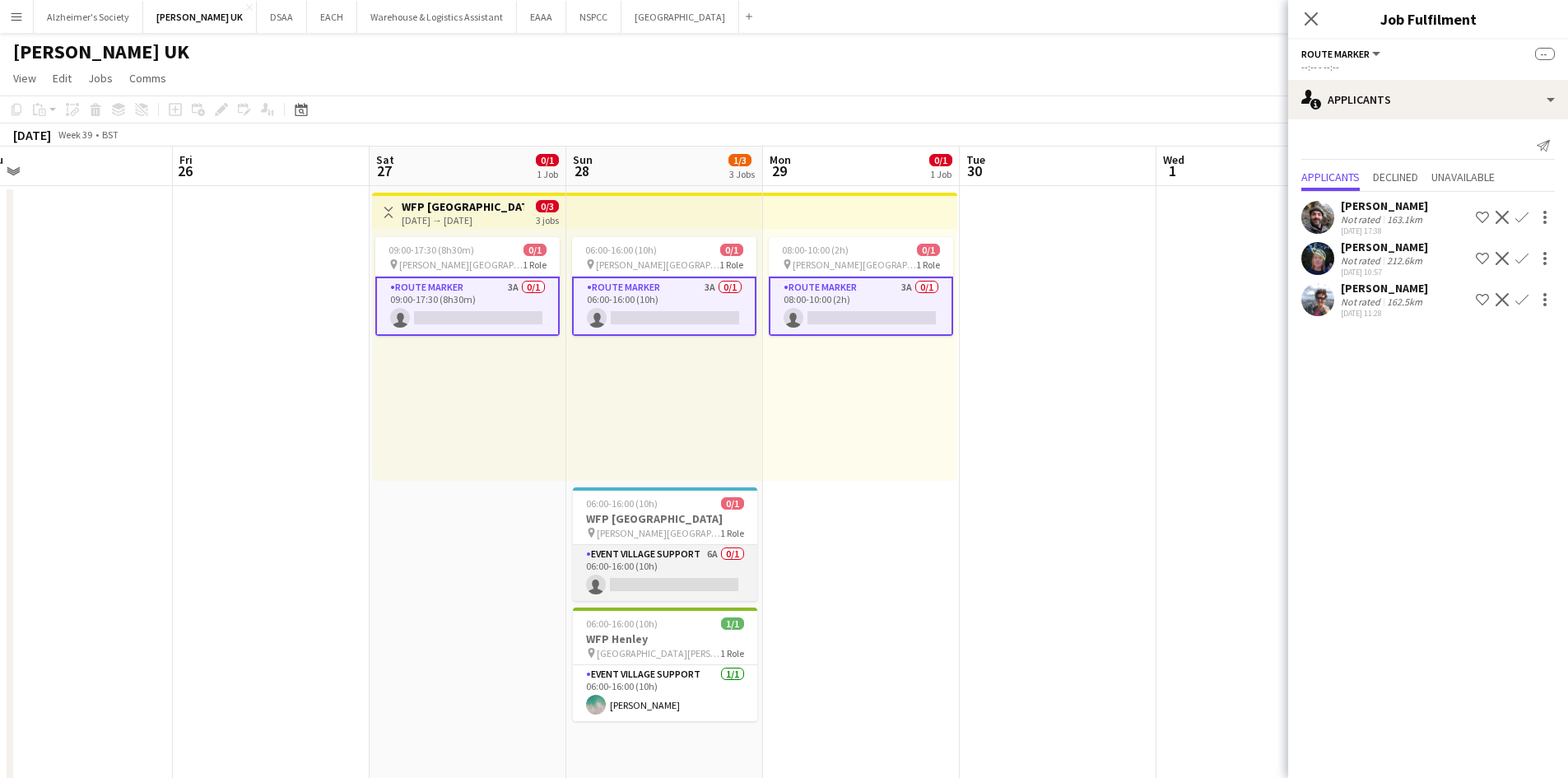
click at [697, 562] on app-card-role "Event Village Support 6A 0/1 06:00-16:00 (10h) single-neutral-actions" at bounding box center [665, 572] width 184 height 56
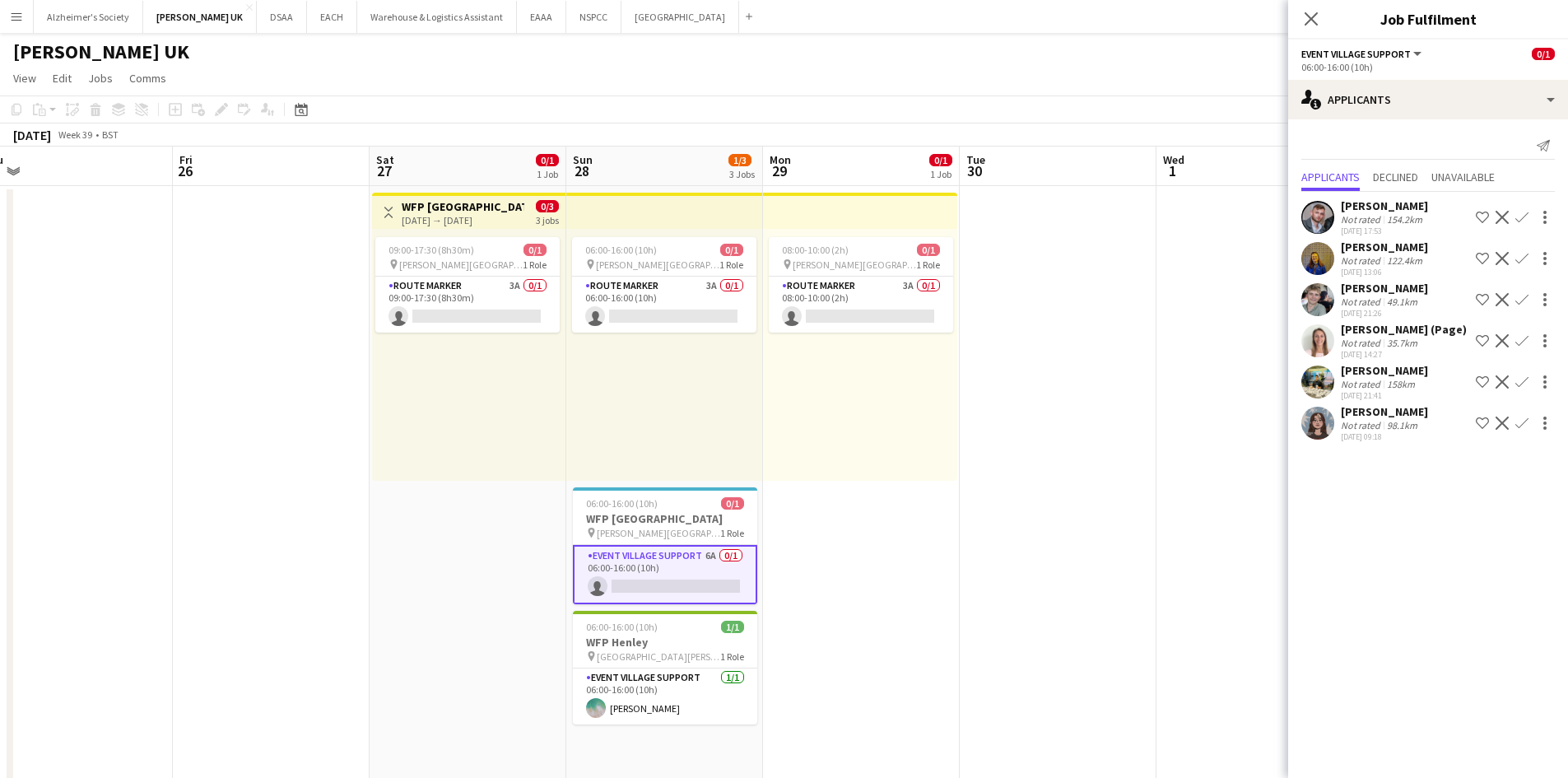
click at [20, 18] on app-icon "Menu" at bounding box center [16, 16] width 13 height 13
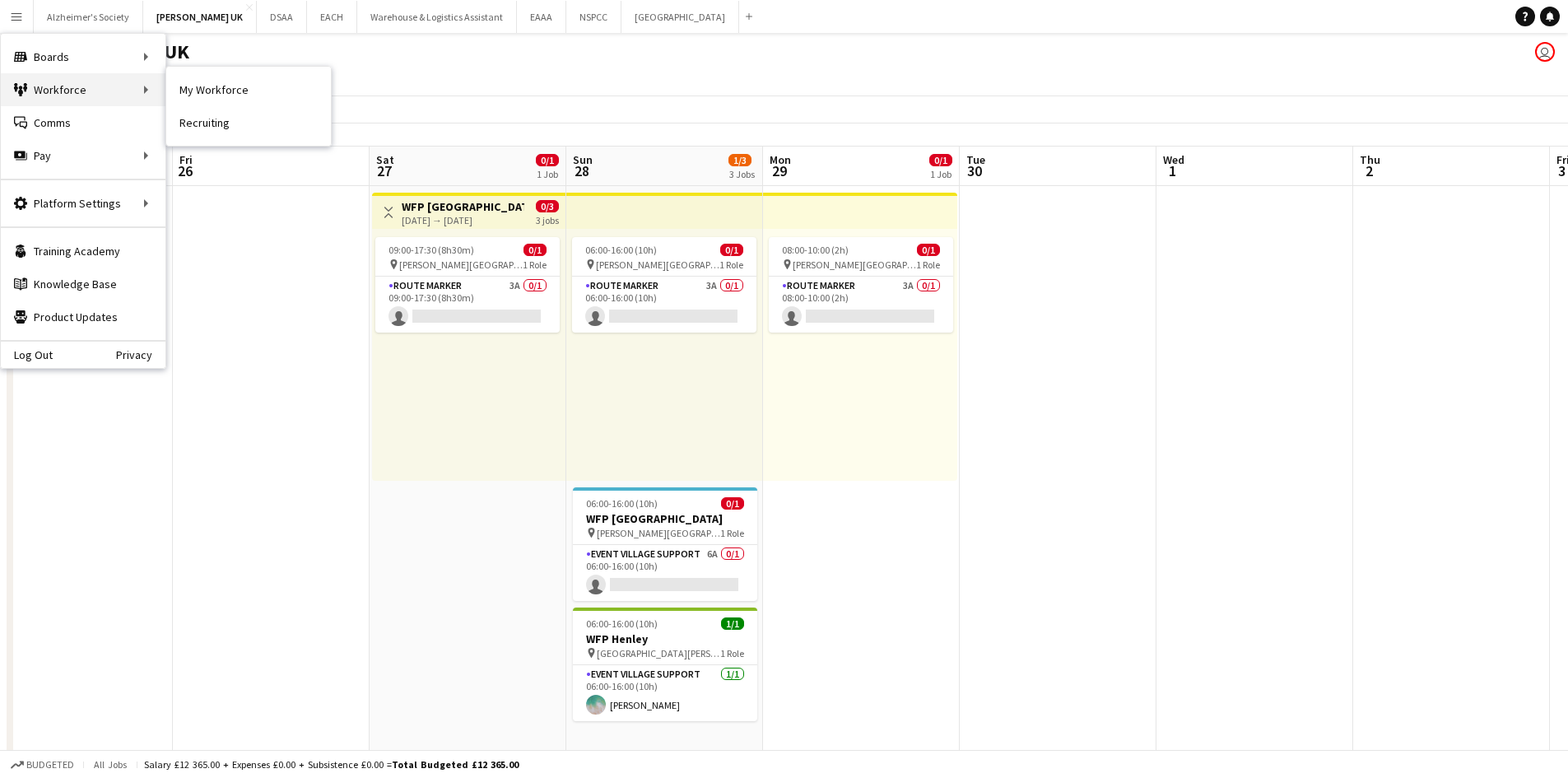
click at [164, 93] on div "Workforce Workforce" at bounding box center [83, 89] width 165 height 33
click at [227, 87] on link "My Workforce" at bounding box center [248, 89] width 165 height 33
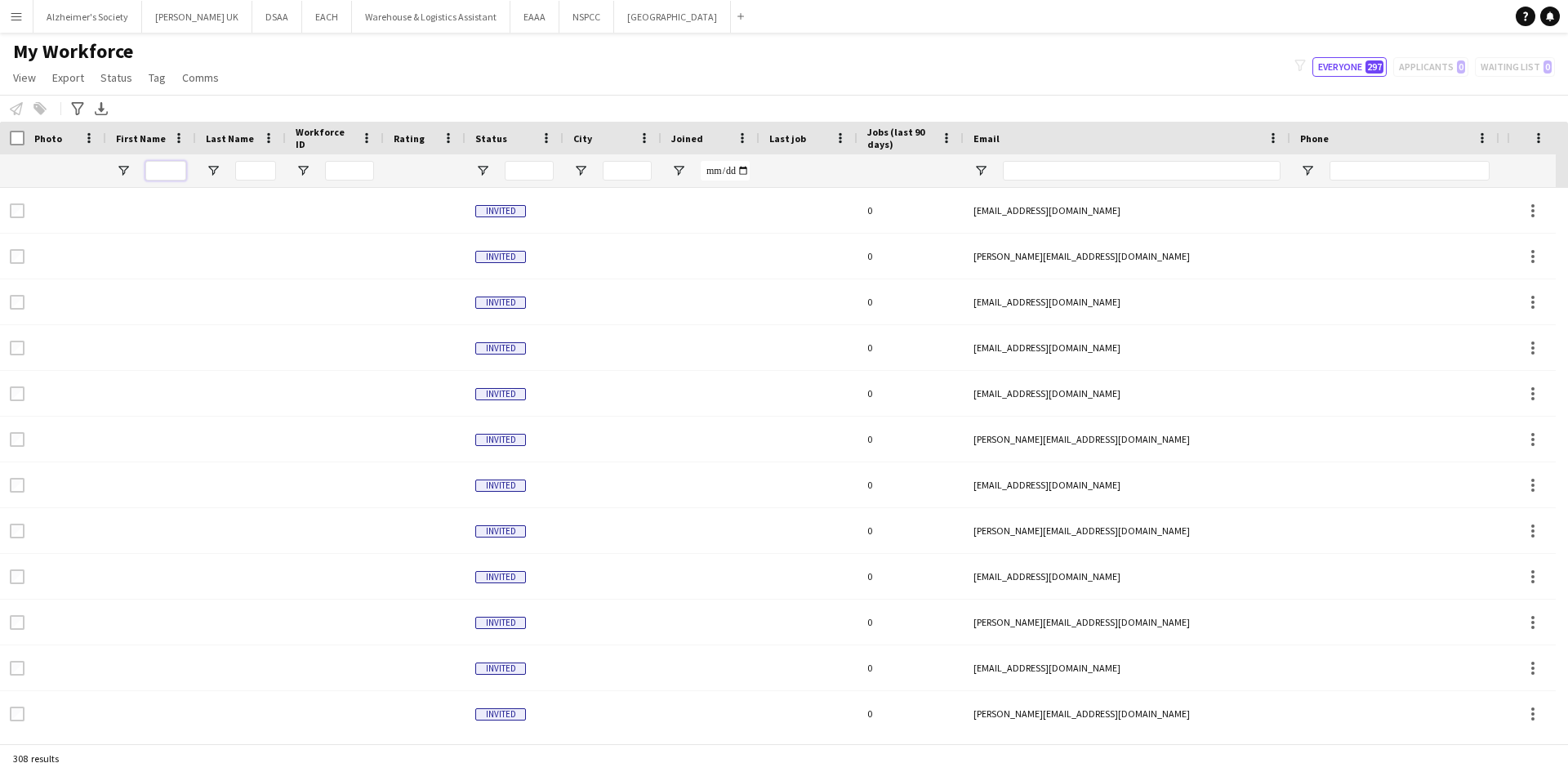
click at [181, 173] on input "First Name Filter Input" at bounding box center [166, 171] width 41 height 20
type input "***"
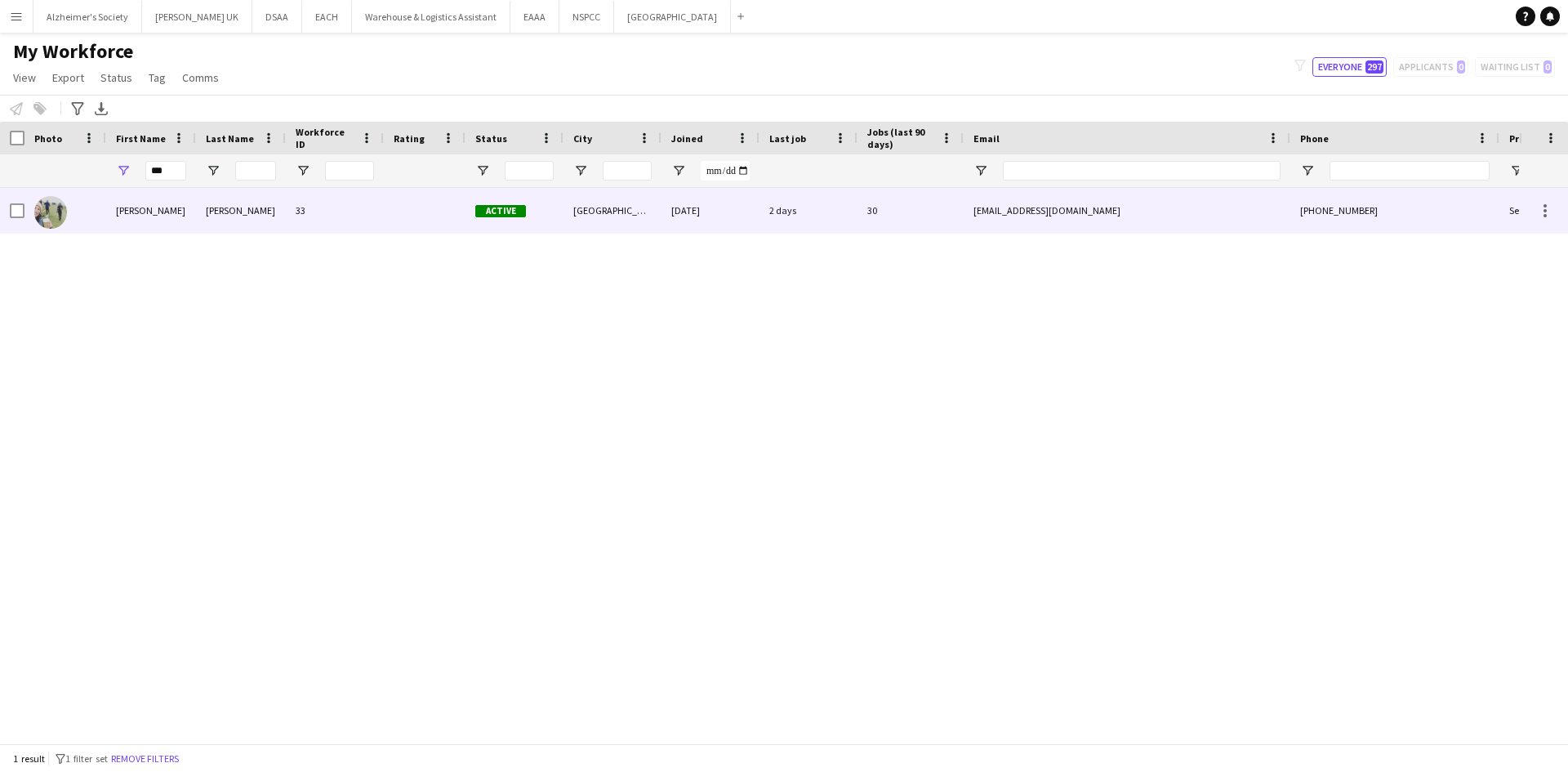
click at [1253, 211] on div "[EMAIL_ADDRESS][DOMAIN_NAME]" at bounding box center [1126, 211] width 327 height 45
